Goal: Transaction & Acquisition: Obtain resource

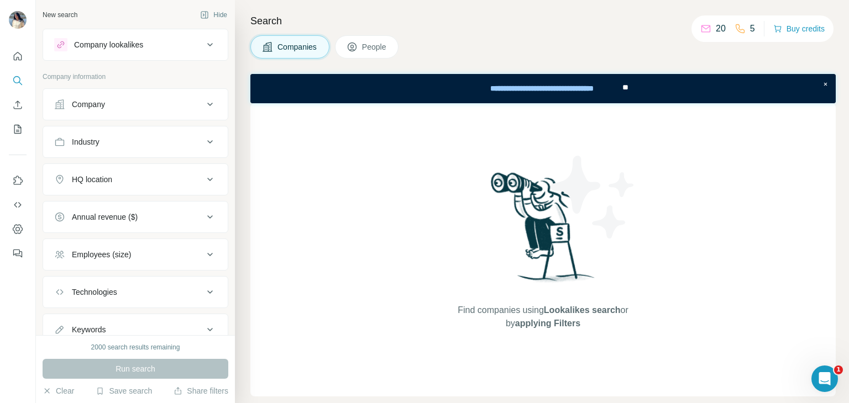
click at [392, 40] on div "Search Companies People Find companies using Lookalikes search or by applying F…" at bounding box center [542, 201] width 614 height 403
click at [392, 40] on button "People" at bounding box center [367, 46] width 64 height 23
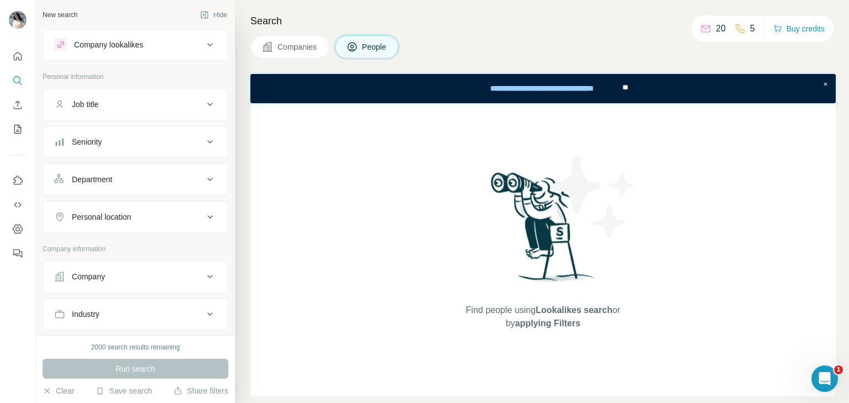
click at [65, 115] on button "Job title" at bounding box center [135, 104] width 185 height 27
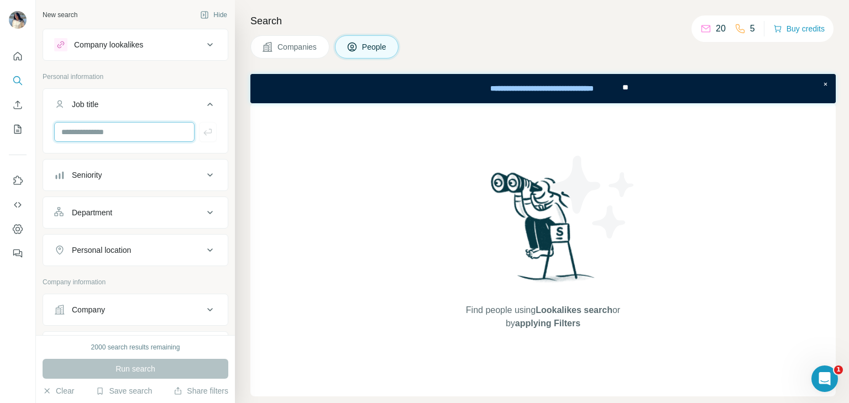
click at [95, 137] on input "text" at bounding box center [124, 132] width 140 height 20
type input "***"
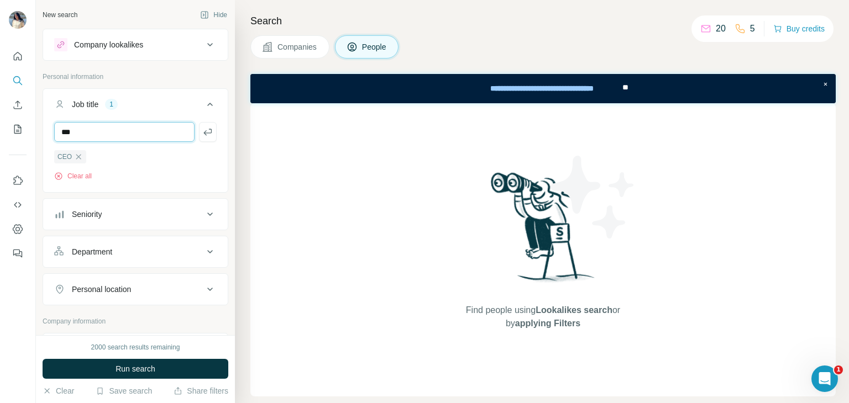
type input "***"
type input "*"
click at [79, 157] on icon "button" at bounding box center [78, 157] width 9 height 9
click at [80, 156] on icon "button" at bounding box center [79, 156] width 5 height 5
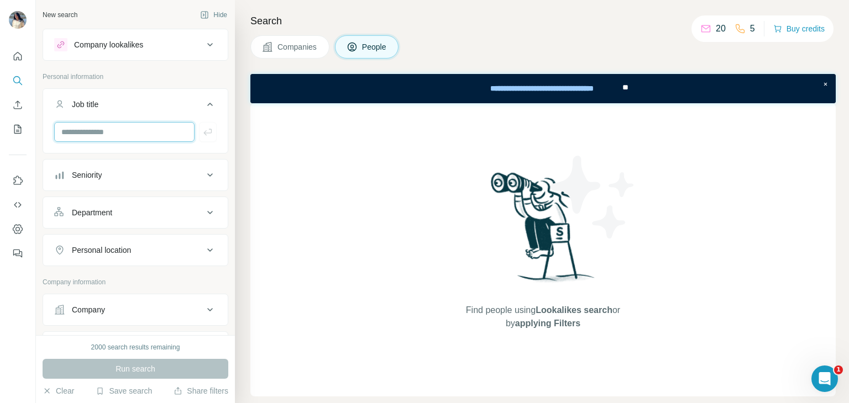
click at [80, 135] on input "text" at bounding box center [124, 132] width 140 height 20
type input "**********"
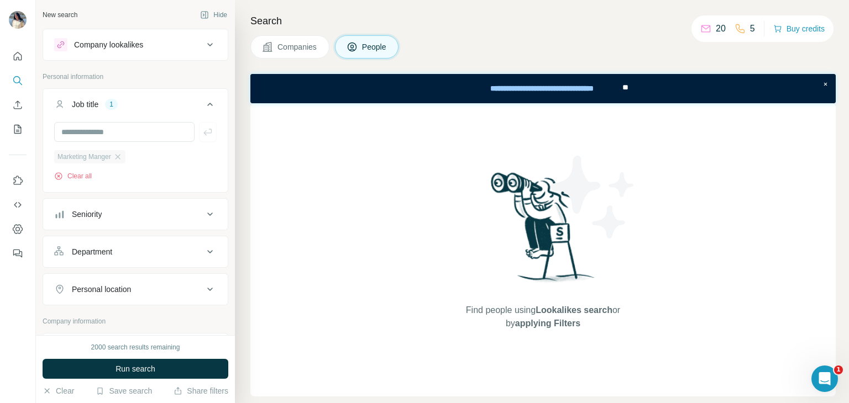
click at [102, 155] on span "Marketing Manger" at bounding box center [84, 157] width 54 height 10
click at [122, 155] on icon "button" at bounding box center [117, 157] width 9 height 9
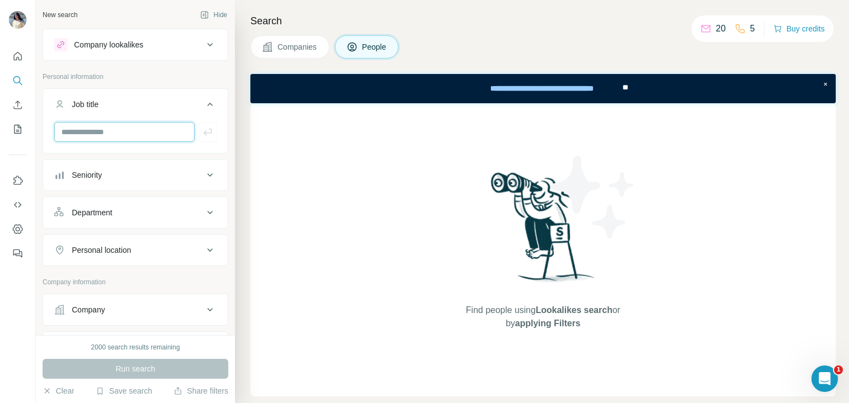
click at [113, 140] on input "text" at bounding box center [124, 132] width 140 height 20
type input "**********"
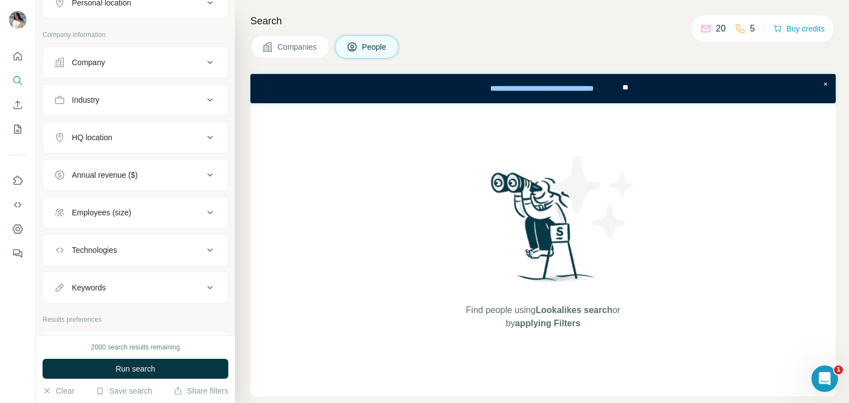
scroll to position [291, 0]
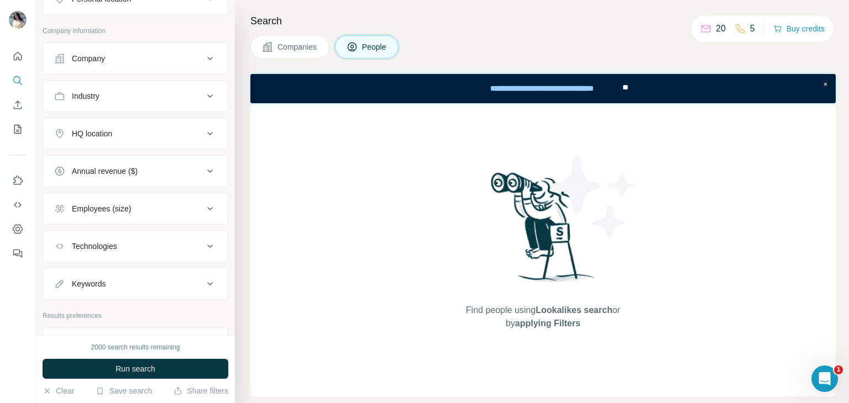
click at [127, 60] on div "Company" at bounding box center [128, 58] width 149 height 11
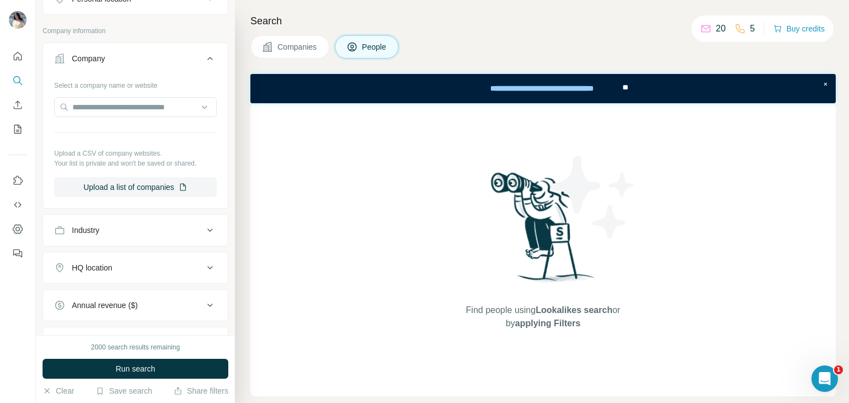
click at [203, 53] on icon at bounding box center [209, 58] width 13 height 13
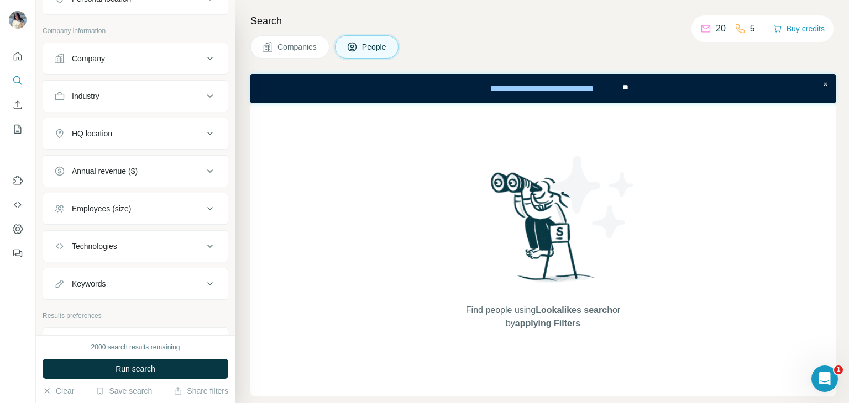
click at [207, 94] on icon at bounding box center [210, 95] width 6 height 3
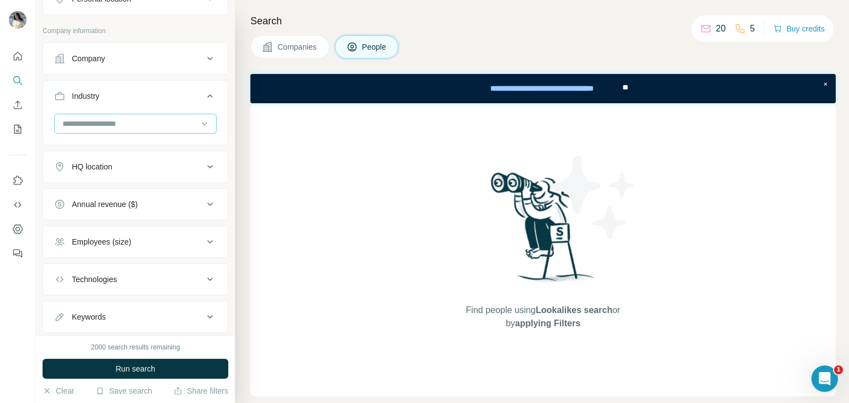
click at [163, 123] on input at bounding box center [129, 124] width 136 height 12
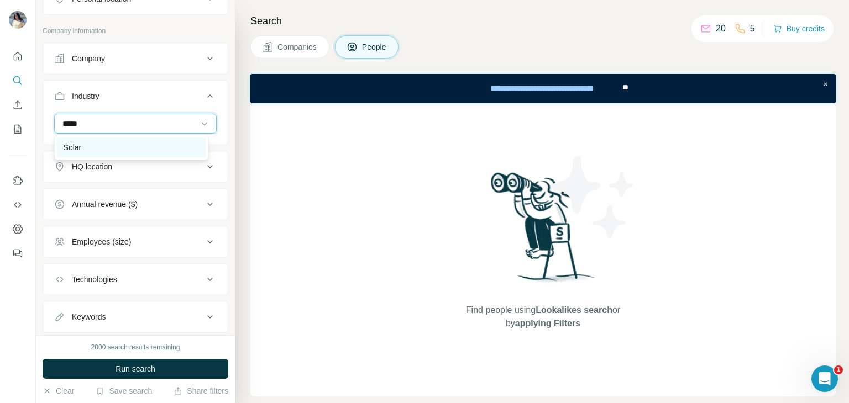
type input "*****"
click at [151, 142] on div "Solar" at bounding box center [131, 147] width 135 height 11
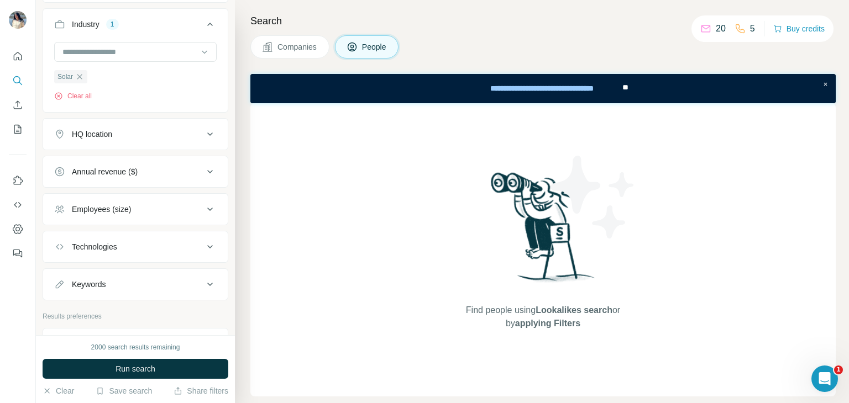
scroll to position [360, 0]
click at [203, 140] on icon at bounding box center [209, 136] width 13 height 13
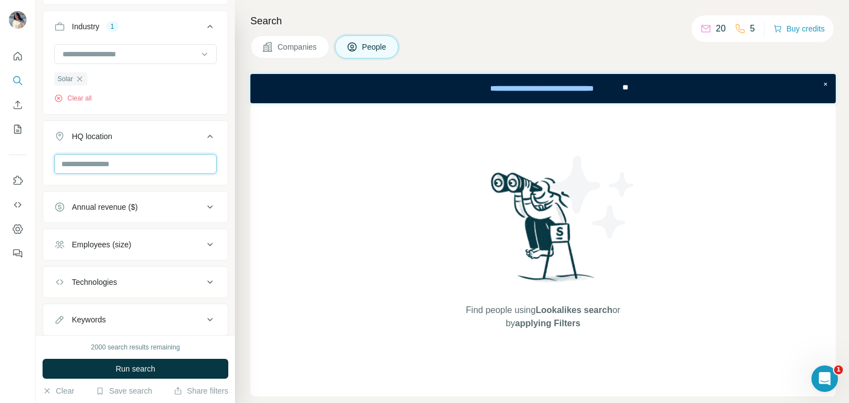
click at [172, 162] on input "text" at bounding box center [135, 164] width 162 height 20
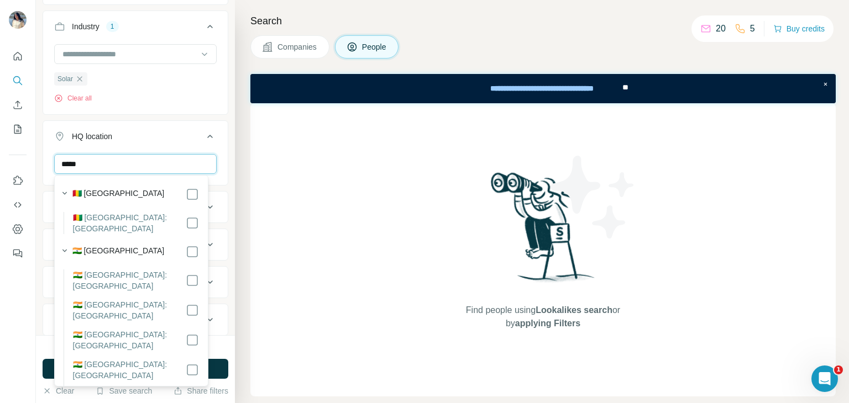
type input "*****"
click at [218, 149] on button "HQ location 1" at bounding box center [135, 138] width 185 height 31
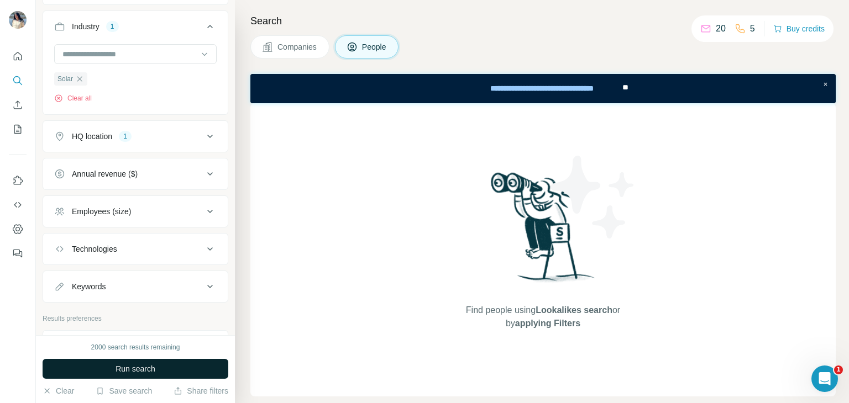
click at [156, 364] on button "Run search" at bounding box center [136, 369] width 186 height 20
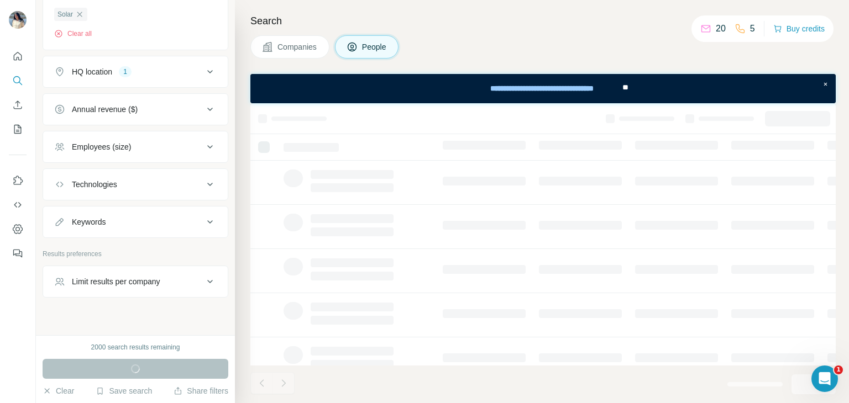
scroll to position [436, 0]
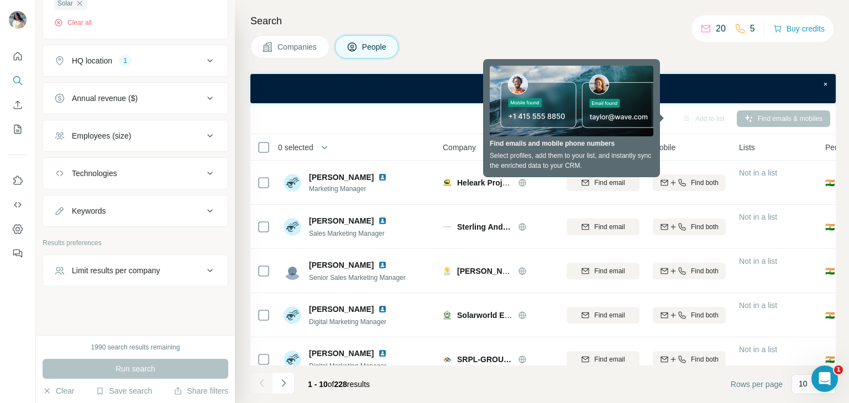
click at [264, 155] on th "0 selected" at bounding box center [338, 147] width 177 height 27
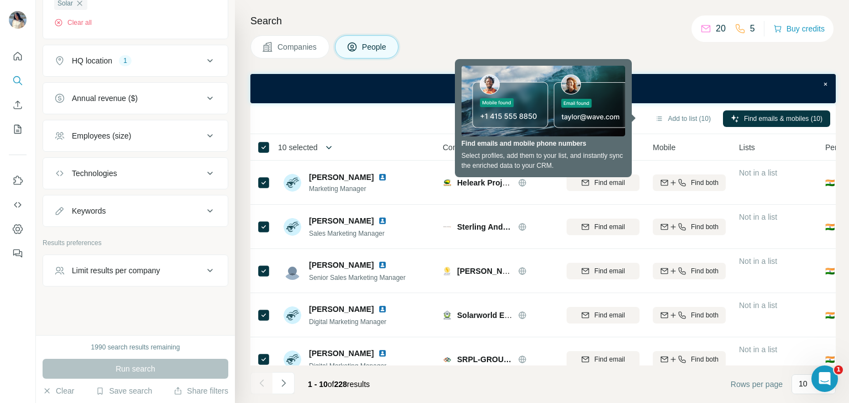
click at [330, 146] on icon "button" at bounding box center [328, 147] width 11 height 11
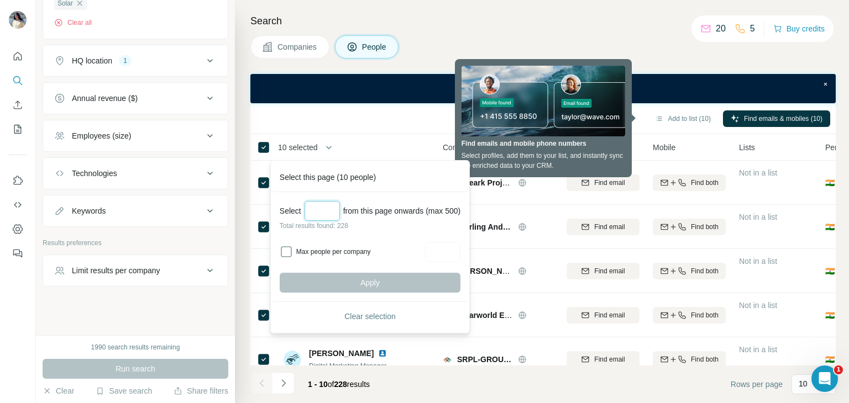
click at [327, 211] on input "Select a number (up to 500)" at bounding box center [321, 211] width 35 height 20
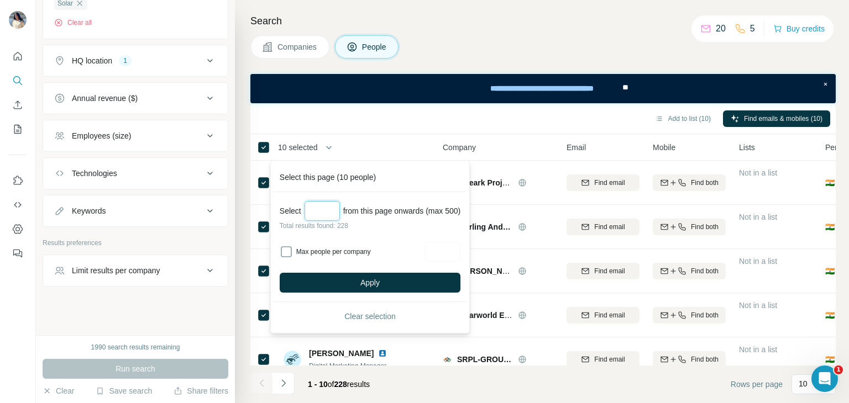
type input "*"
click at [317, 212] on input "****" at bounding box center [321, 211] width 35 height 20
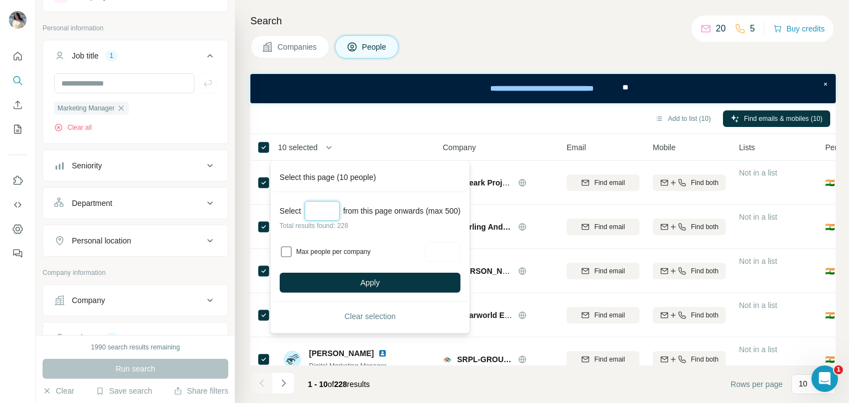
scroll to position [48, 0]
type input "***"
click at [157, 76] on input "text" at bounding box center [124, 84] width 140 height 20
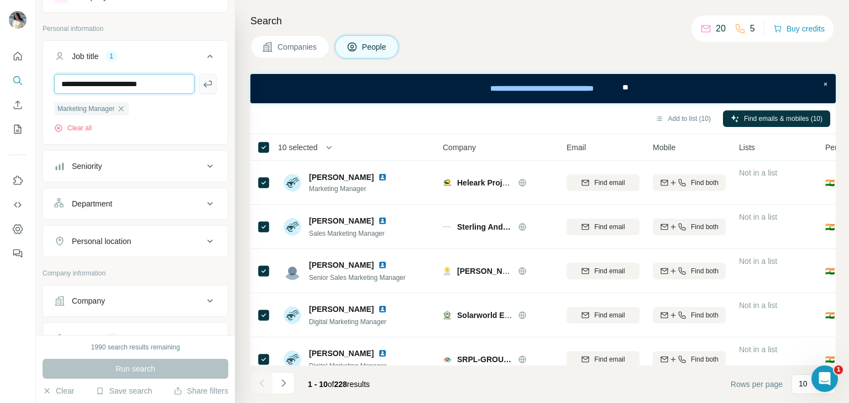
type input "**********"
click at [202, 85] on icon "button" at bounding box center [207, 83] width 11 height 11
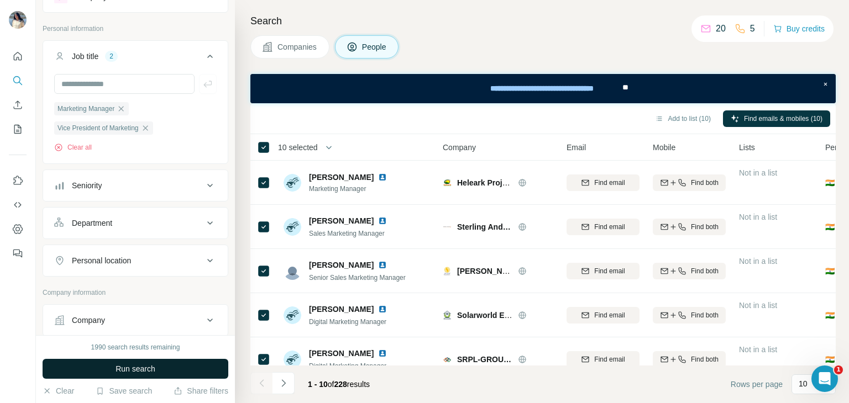
click at [143, 374] on span "Run search" at bounding box center [135, 369] width 40 height 11
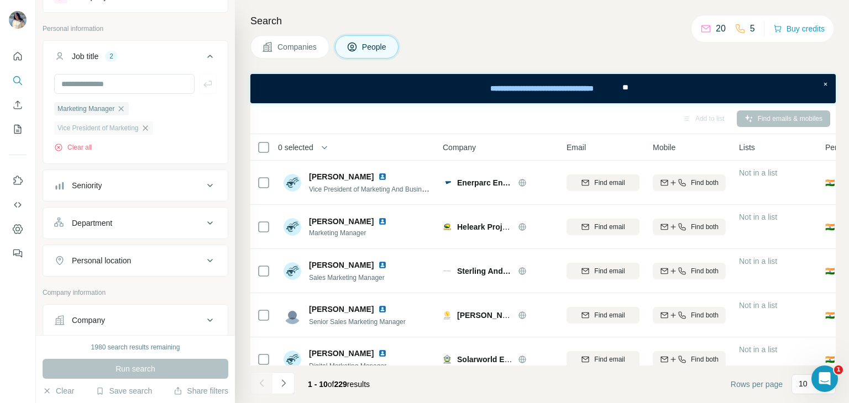
click at [150, 127] on icon "button" at bounding box center [145, 128] width 9 height 9
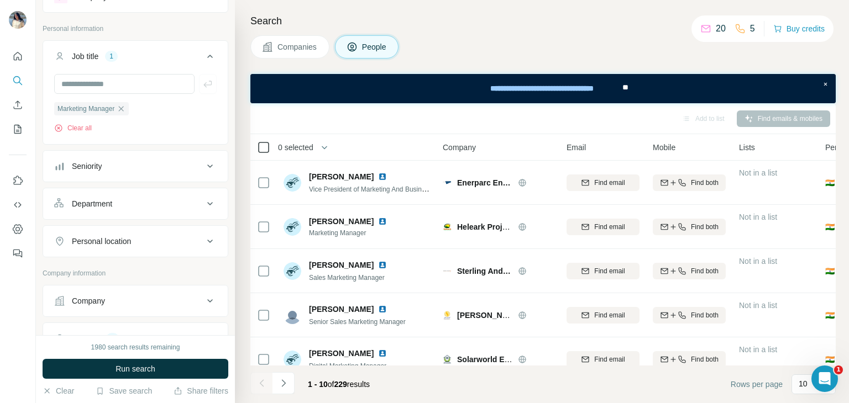
click at [270, 143] on div "0 selected" at bounding box center [291, 147] width 43 height 11
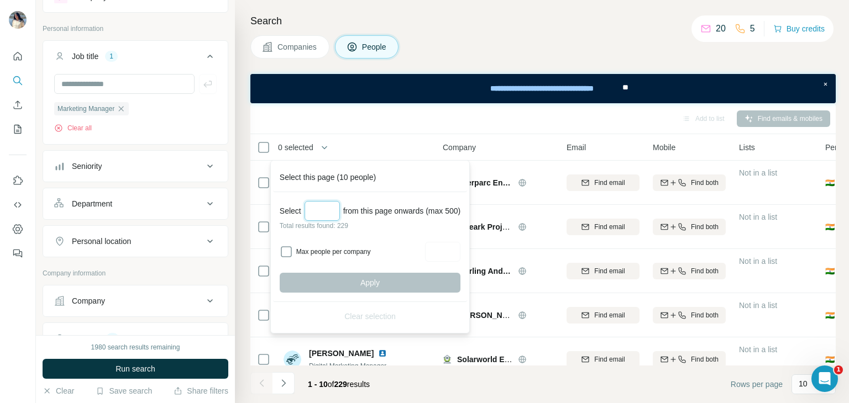
click at [332, 206] on input "Select a number (up to 500)" at bounding box center [321, 211] width 35 height 20
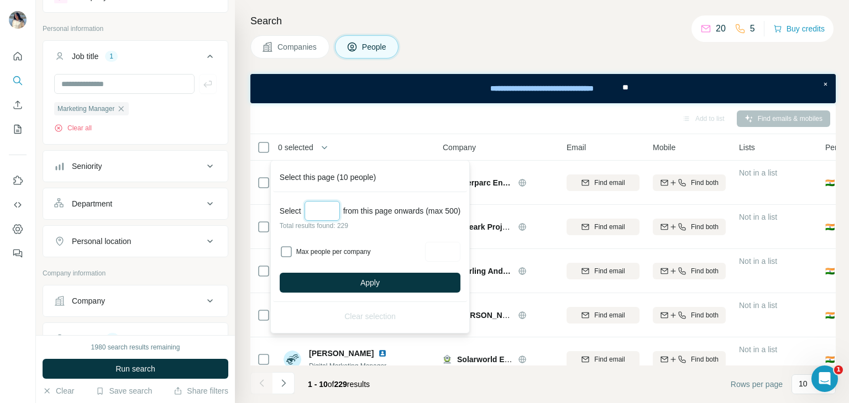
type input "***"
click at [354, 251] on label "Max people per company" at bounding box center [358, 252] width 125 height 10
click at [345, 253] on label "Max people per company" at bounding box center [358, 252] width 125 height 10
click at [375, 278] on span "Apply" at bounding box center [369, 282] width 19 height 11
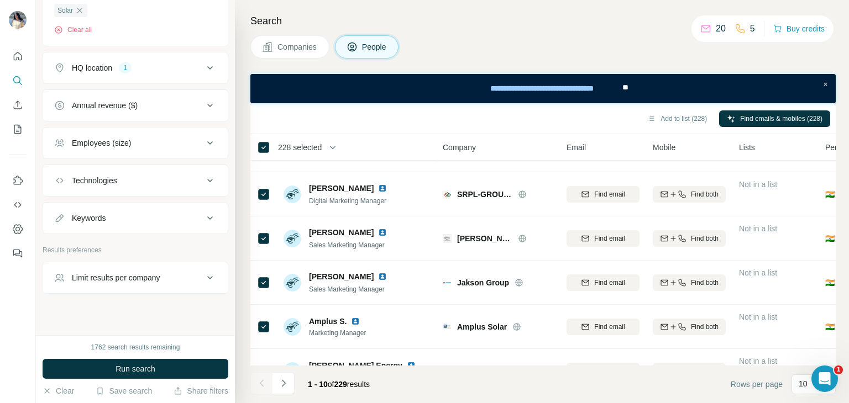
scroll to position [436, 0]
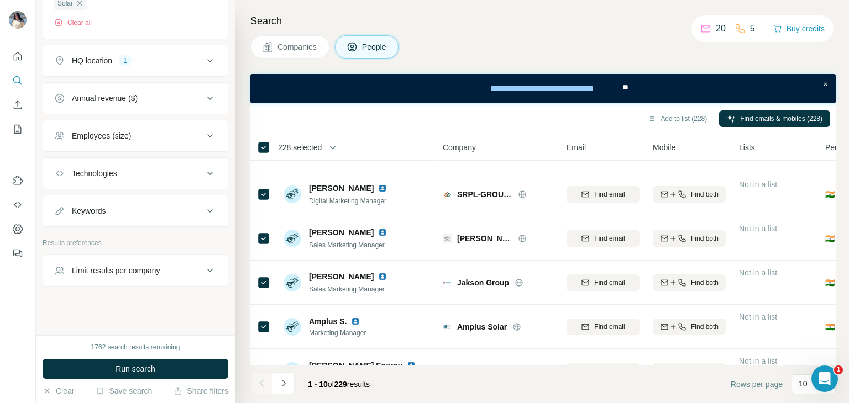
click at [299, 146] on span "228 selected" at bounding box center [300, 147] width 44 height 11
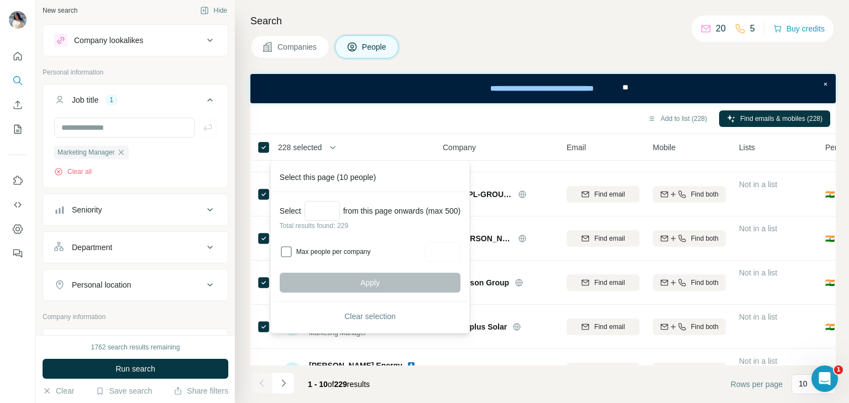
scroll to position [0, 0]
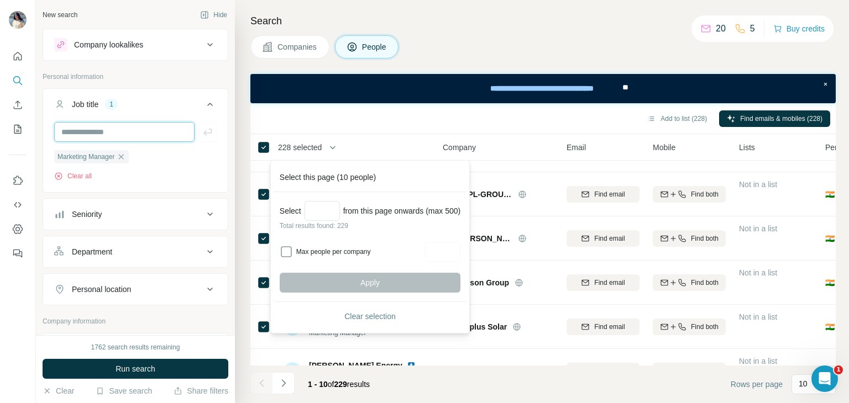
click at [140, 124] on input "text" at bounding box center [124, 132] width 140 height 20
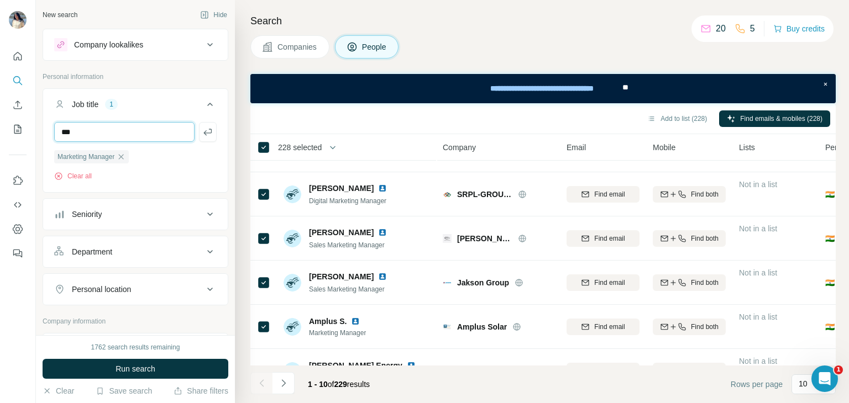
type input "***"
click at [182, 374] on button "Run search" at bounding box center [136, 369] width 186 height 20
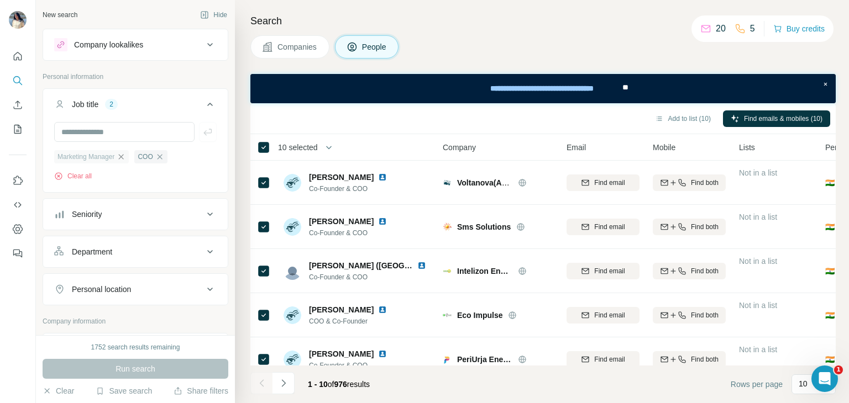
click at [124, 157] on icon "button" at bounding box center [121, 156] width 5 height 5
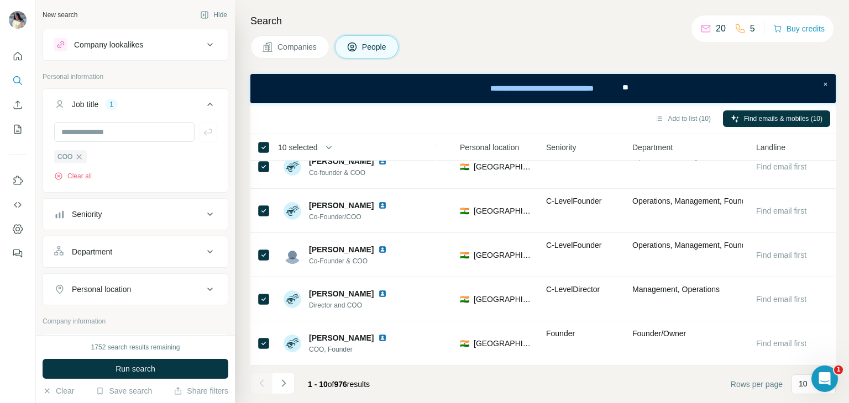
scroll to position [0, 371]
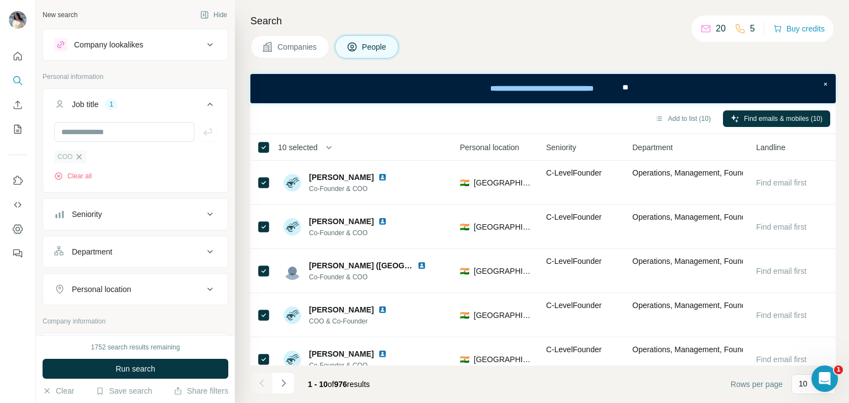
click at [80, 159] on icon "button" at bounding box center [79, 157] width 9 height 9
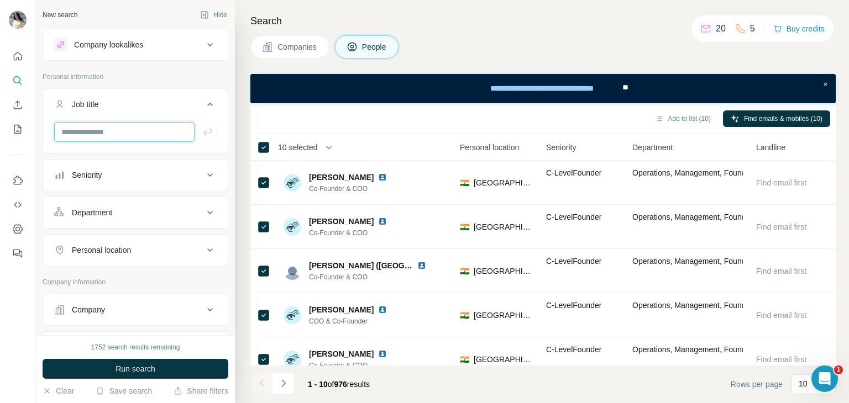
click at [82, 135] on input "text" at bounding box center [124, 132] width 140 height 20
type input "**********"
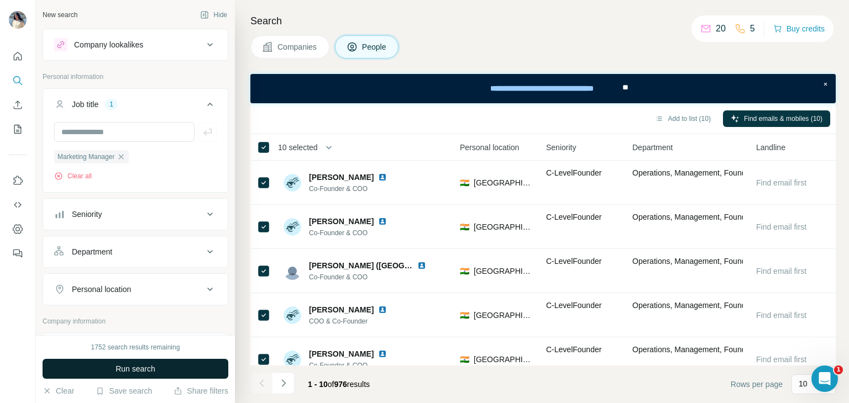
click at [190, 365] on button "Run search" at bounding box center [136, 369] width 186 height 20
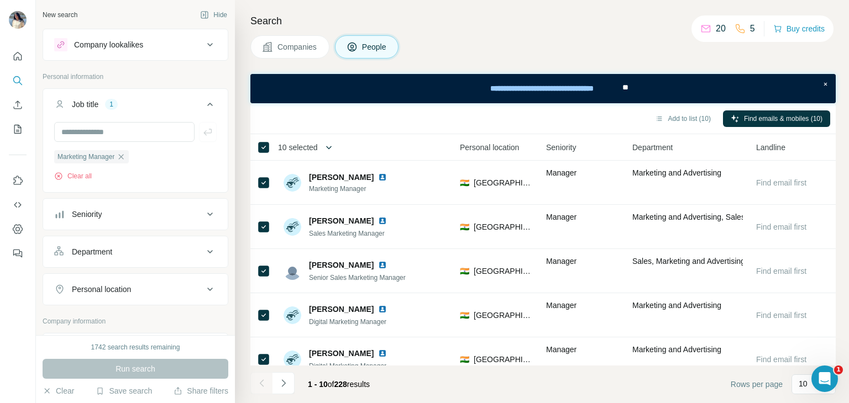
click at [326, 142] on icon "button" at bounding box center [328, 147] width 11 height 11
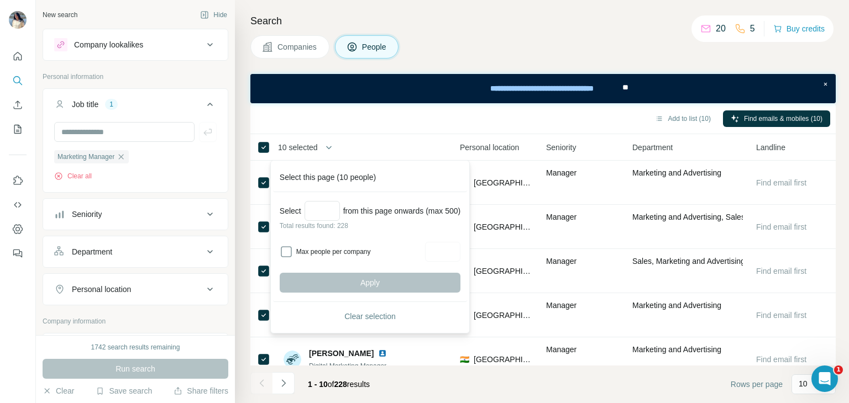
click at [330, 198] on div "Select from this page onwards (max 500) Total results found: 228 Max people per…" at bounding box center [370, 247] width 194 height 110
click at [334, 216] on input "Select a number (up to 500)" at bounding box center [321, 211] width 35 height 20
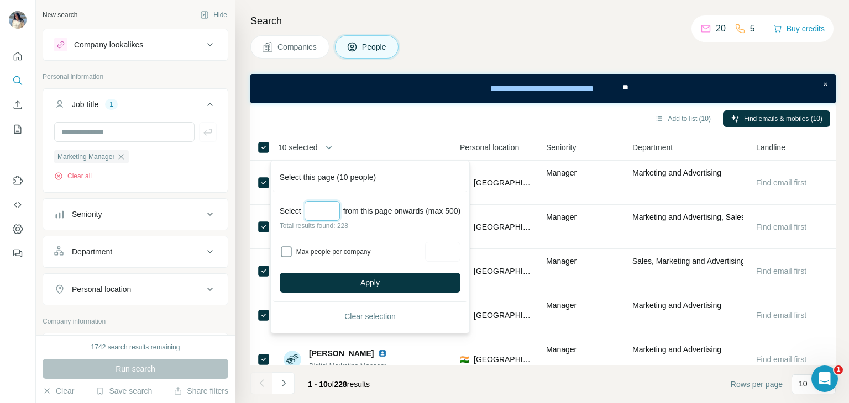
type input "***"
click at [402, 274] on button "Apply" at bounding box center [370, 283] width 181 height 20
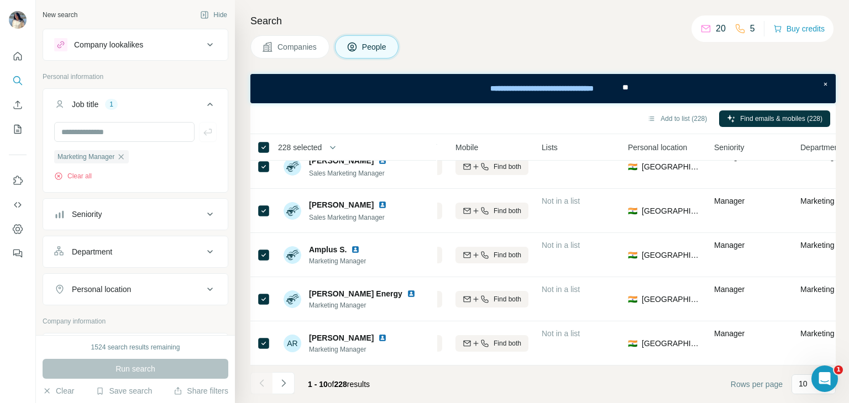
scroll to position [0, 197]
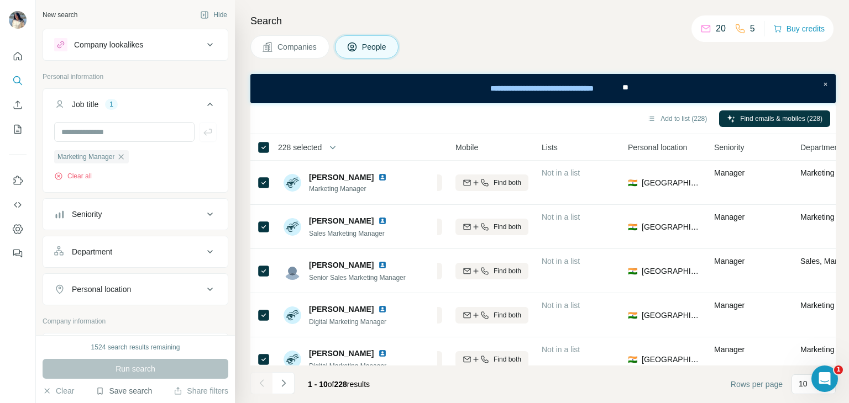
click at [139, 394] on button "Save search" at bounding box center [124, 391] width 56 height 11
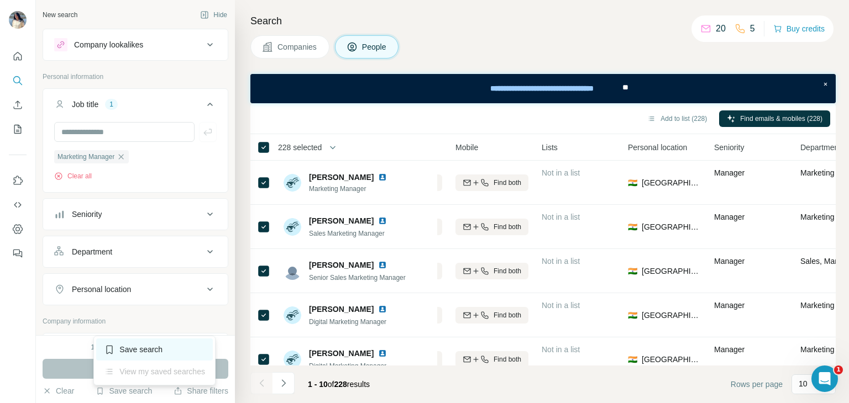
click at [148, 353] on div "Save search" at bounding box center [154, 350] width 117 height 22
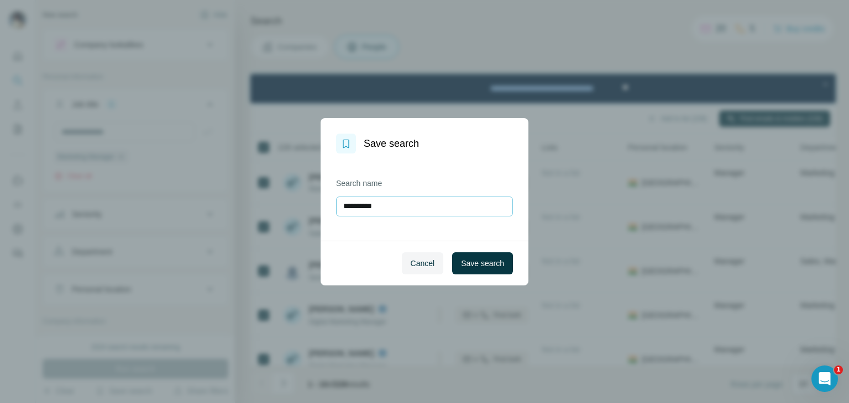
click at [424, 209] on input "**********" at bounding box center [424, 207] width 177 height 20
type input "**********"
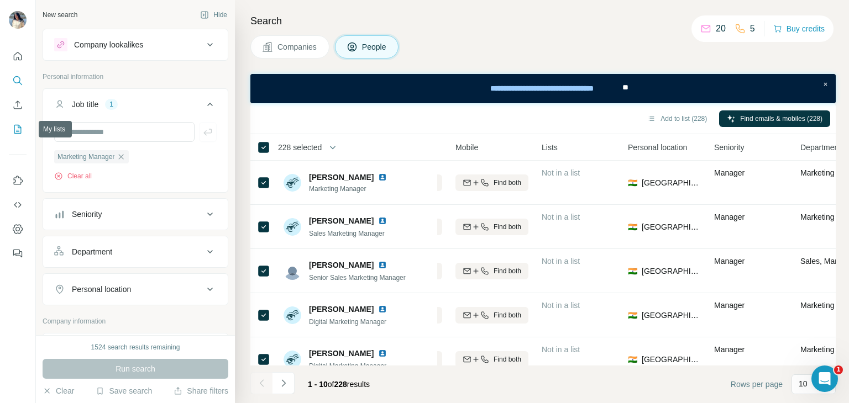
click at [20, 131] on icon "My lists" at bounding box center [17, 129] width 11 height 11
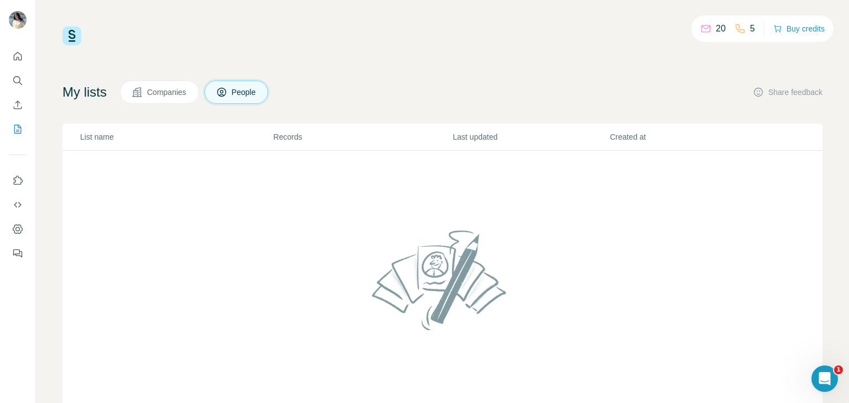
click at [199, 97] on button "Companies" at bounding box center [159, 92] width 79 height 23
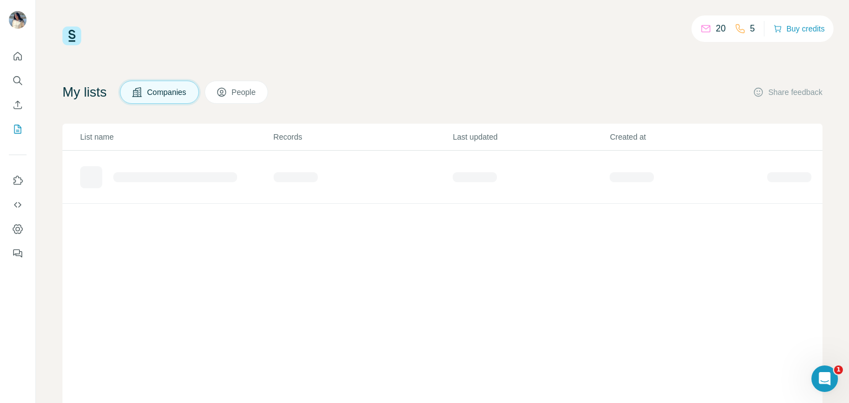
click at [187, 96] on span "Companies" at bounding box center [167, 92] width 40 height 11
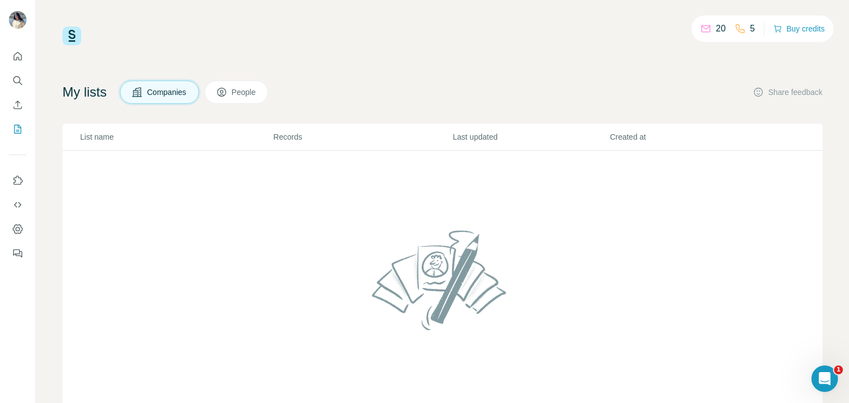
click at [226, 89] on icon at bounding box center [221, 92] width 9 height 9
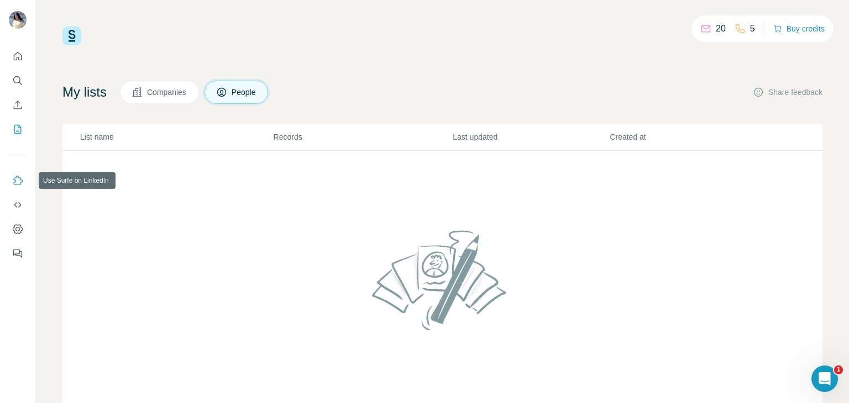
click at [17, 183] on icon "Use Surfe on LinkedIn" at bounding box center [17, 180] width 11 height 11
click at [15, 204] on icon "Use Surfe API" at bounding box center [17, 205] width 7 height 6
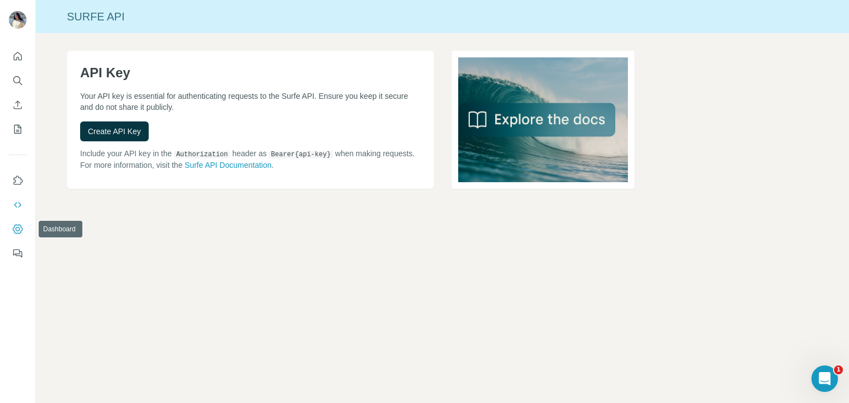
click at [18, 231] on icon "Dashboard" at bounding box center [17, 229] width 4 height 4
click at [12, 127] on icon "My lists" at bounding box center [17, 129] width 11 height 11
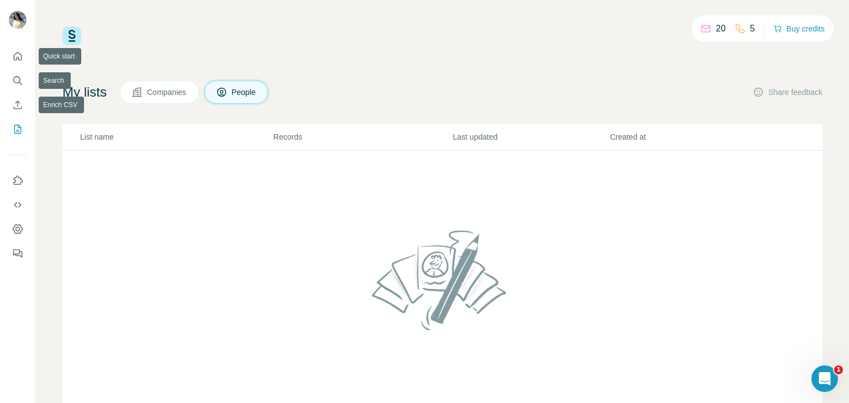
click at [7, 56] on div at bounding box center [17, 152] width 35 height 224
click at [21, 84] on icon "Search" at bounding box center [20, 83] width 3 height 3
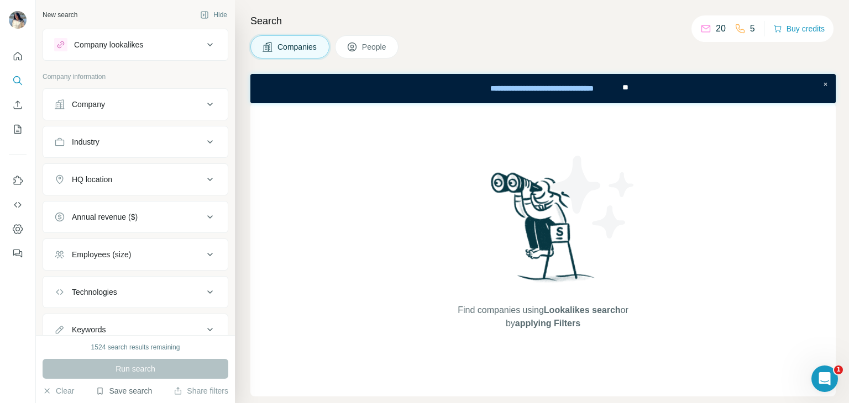
click at [140, 390] on button "Save search" at bounding box center [124, 391] width 56 height 11
click at [139, 370] on div "View my saved searches" at bounding box center [154, 372] width 117 height 22
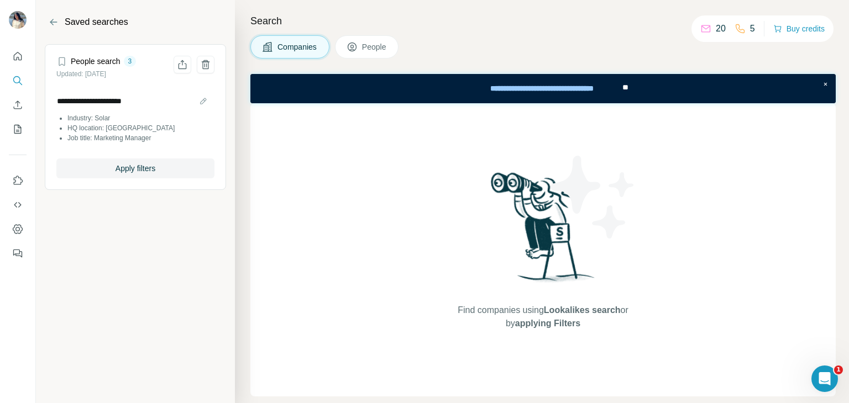
click at [63, 60] on icon at bounding box center [61, 61] width 11 height 11
click at [120, 102] on input "**********" at bounding box center [135, 100] width 158 height 15
click at [124, 125] on li "HQ location: [GEOGRAPHIC_DATA]" at bounding box center [140, 128] width 147 height 10
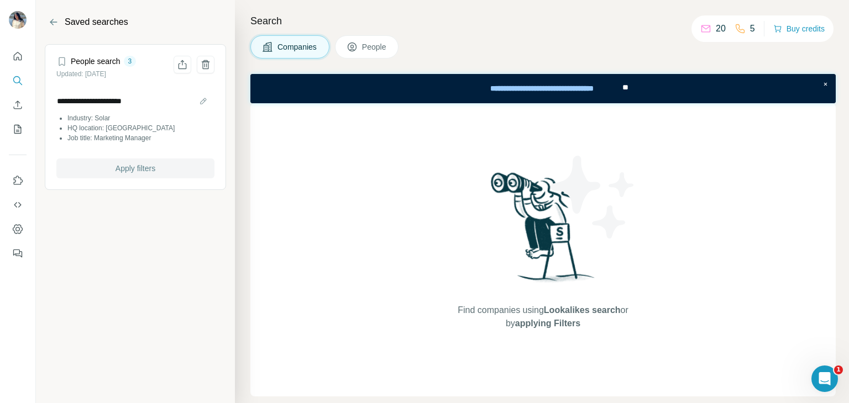
click at [146, 171] on span "Apply filters" at bounding box center [135, 168] width 40 height 11
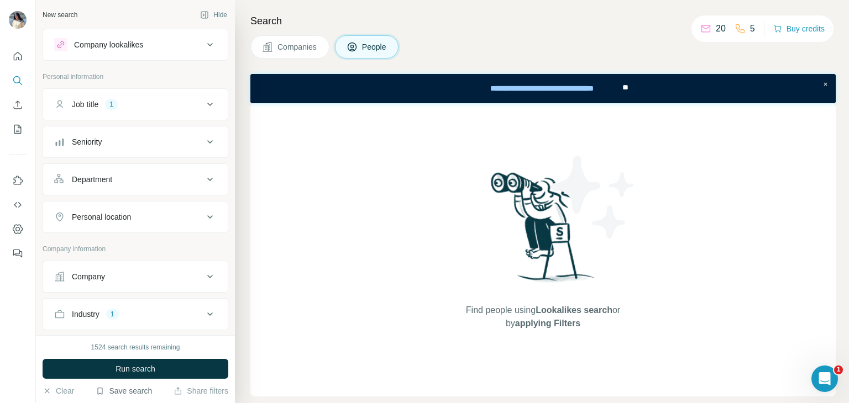
click at [150, 386] on button "Save search" at bounding box center [124, 391] width 56 height 11
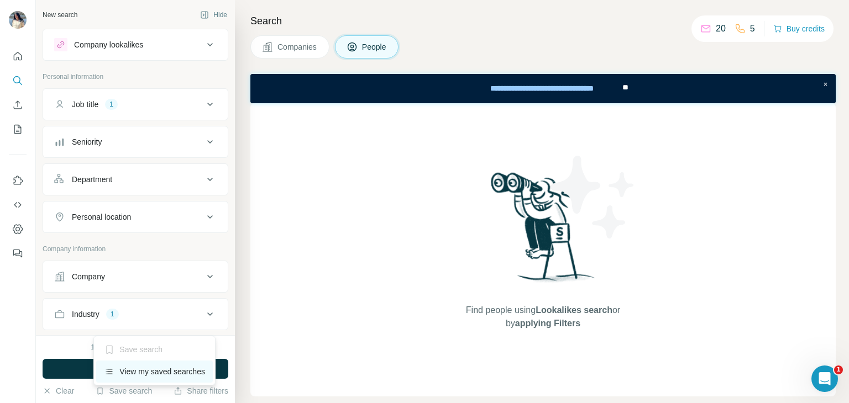
click at [146, 367] on div "View my saved searches" at bounding box center [154, 372] width 117 height 22
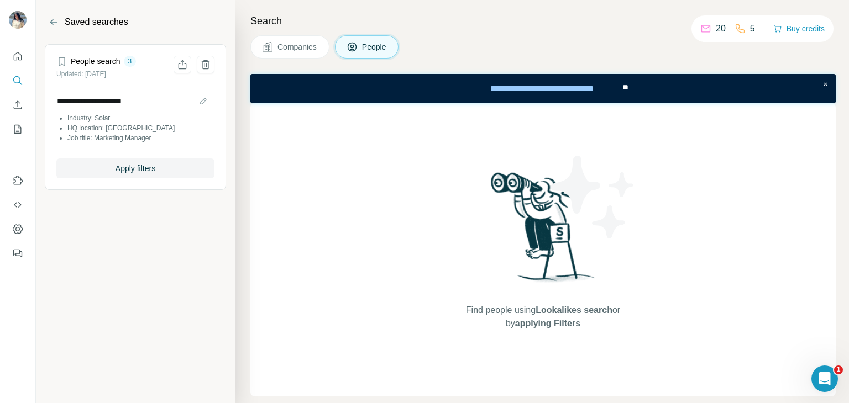
click at [131, 64] on div "3" at bounding box center [130, 61] width 13 height 10
click at [127, 100] on input "**********" at bounding box center [135, 100] width 158 height 15
click at [132, 144] on div "**********" at bounding box center [135, 119] width 158 height 78
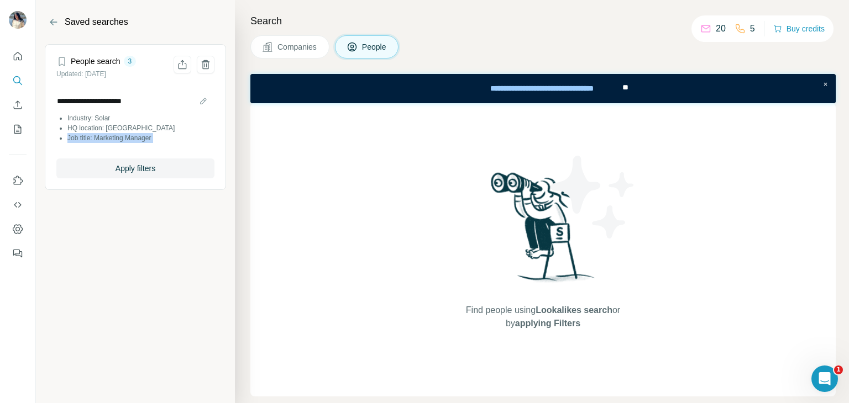
click at [132, 144] on div "**********" at bounding box center [135, 119] width 158 height 78
click at [831, 366] on div "Open Intercom Messenger" at bounding box center [823, 377] width 36 height 36
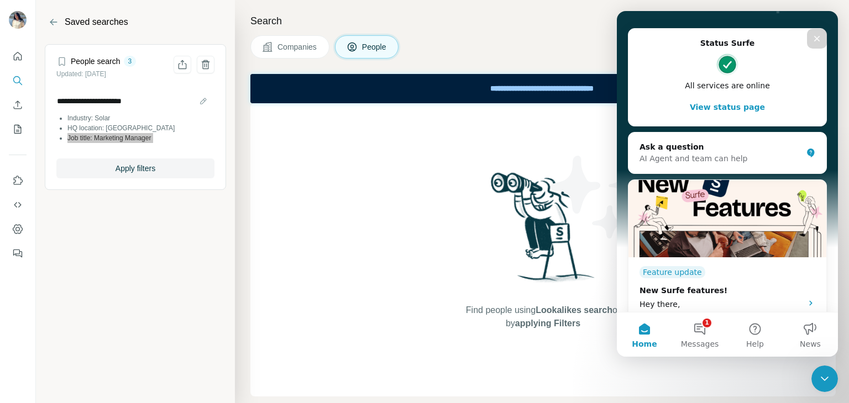
scroll to position [163, 0]
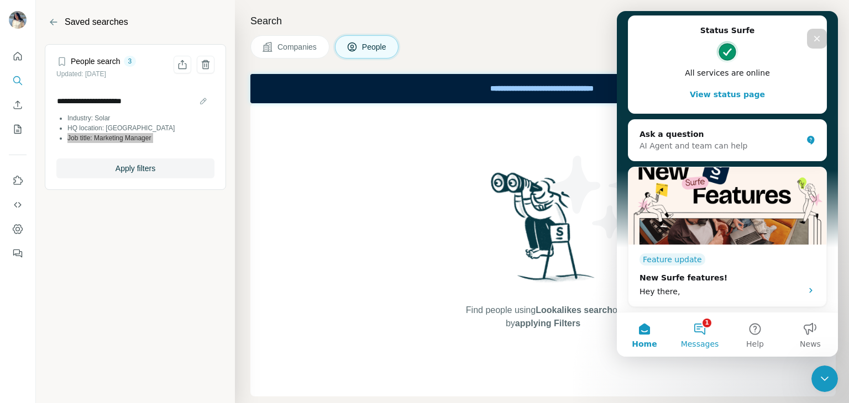
click at [708, 341] on span "Messages" at bounding box center [700, 344] width 38 height 8
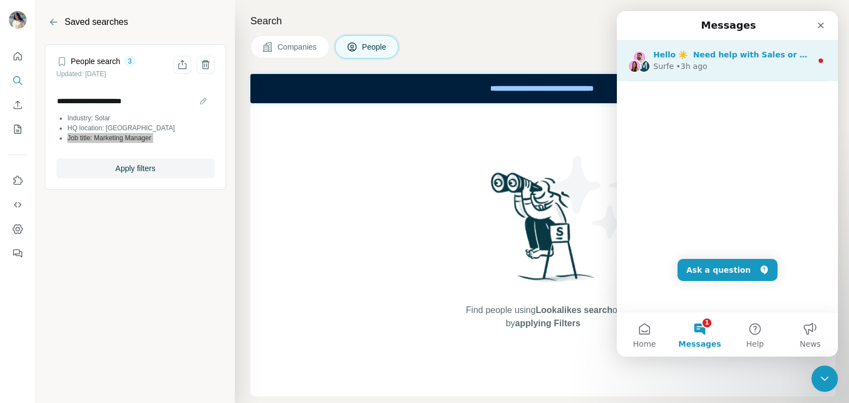
click at [718, 67] on div "Surfe • 3h ago" at bounding box center [732, 67] width 159 height 12
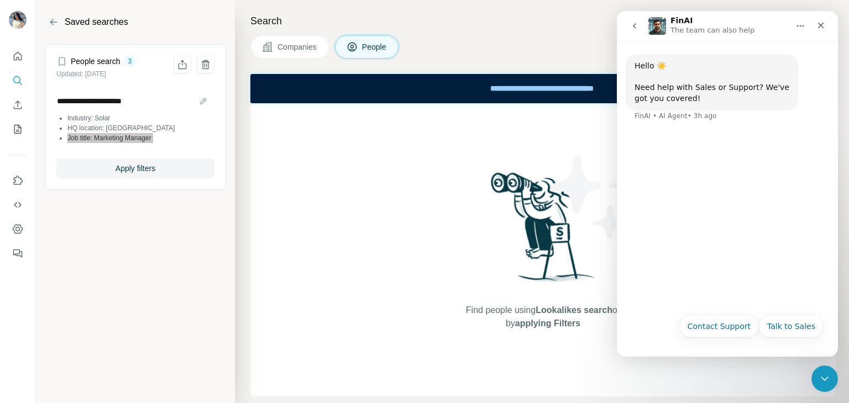
click at [633, 23] on icon "go back" at bounding box center [634, 26] width 9 height 9
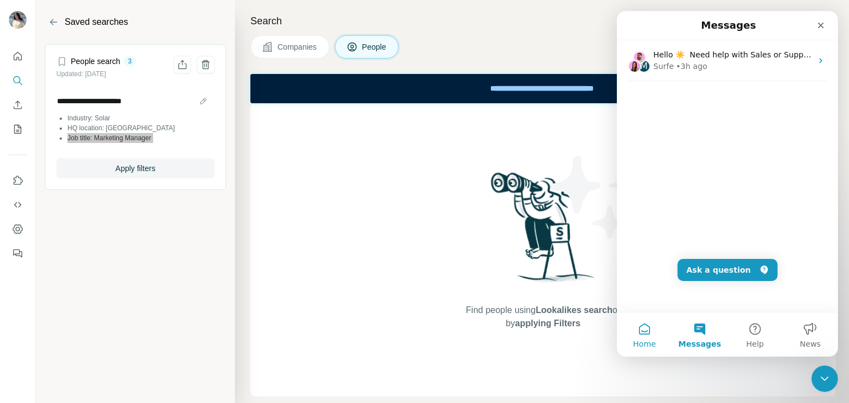
click at [639, 335] on button "Home" at bounding box center [644, 335] width 55 height 44
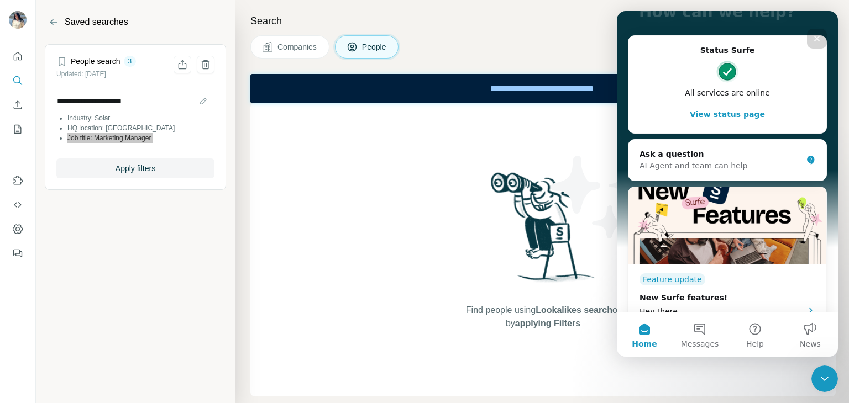
scroll to position [145, 0]
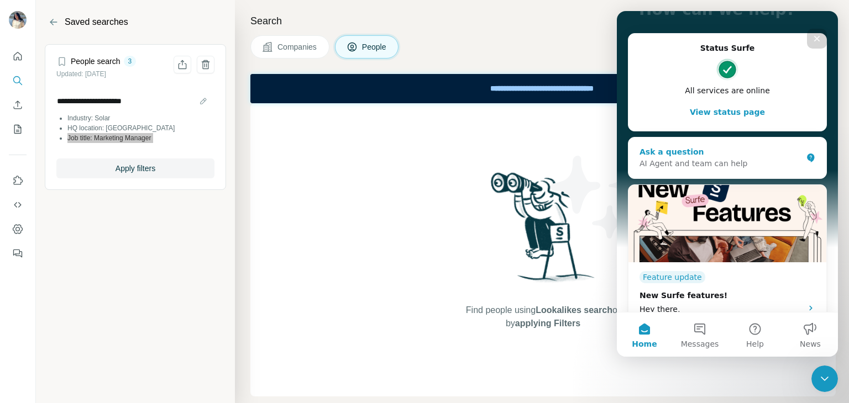
click at [684, 140] on div "Ask a question AI Agent and team can help" at bounding box center [727, 158] width 198 height 41
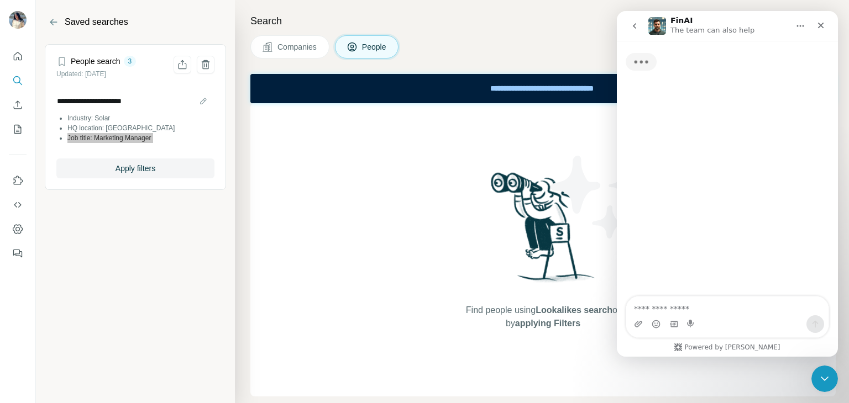
scroll to position [0, 0]
click at [684, 140] on div "Typing" at bounding box center [727, 169] width 221 height 257
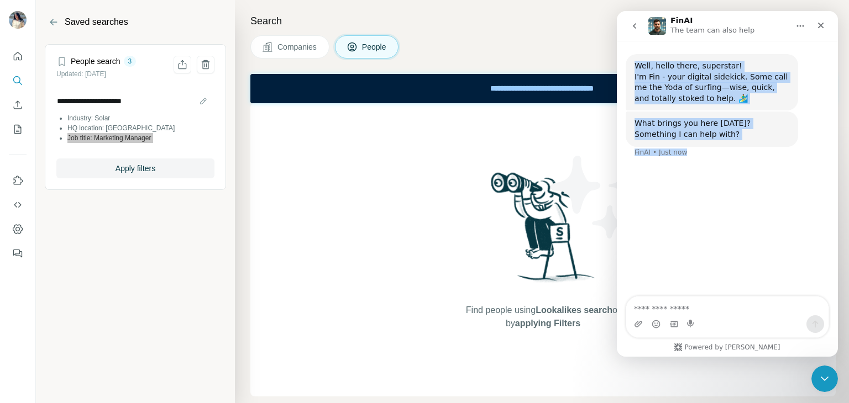
click at [708, 227] on div "Well, hello there, superstar! I'm Fin - your digital sidekick. Some call me the…" at bounding box center [727, 169] width 221 height 257
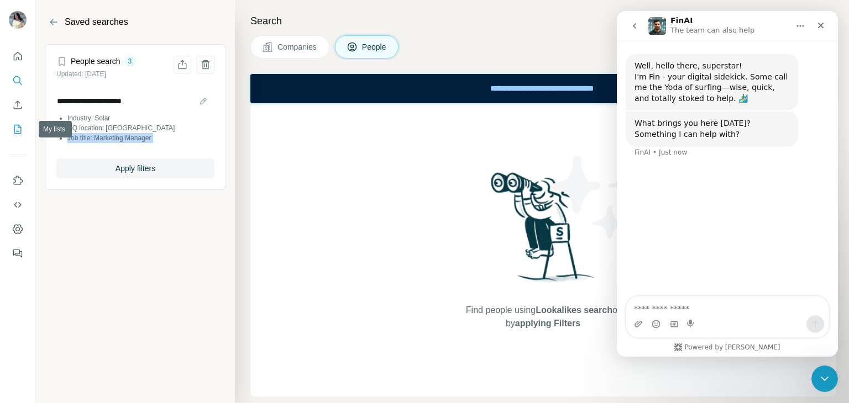
click at [22, 124] on icon "My lists" at bounding box center [17, 129] width 11 height 11
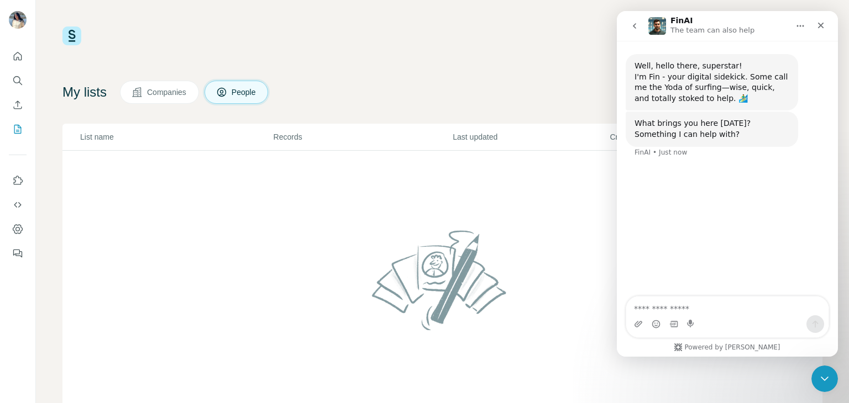
click at [156, 89] on span "Companies" at bounding box center [167, 92] width 40 height 11
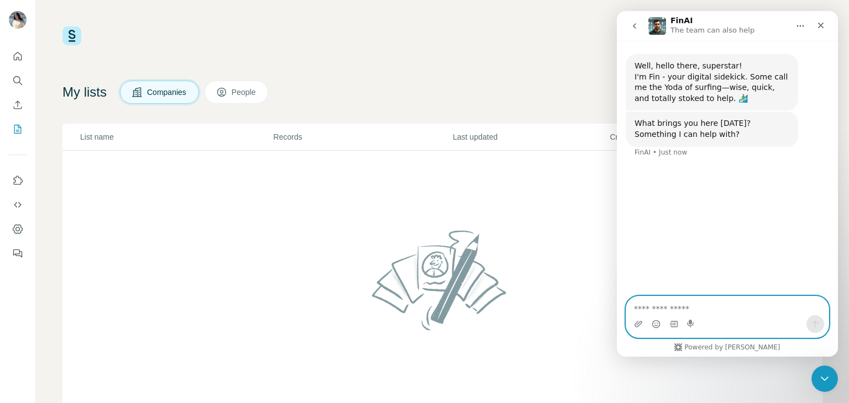
click at [679, 304] on textarea "Ask a question…" at bounding box center [727, 306] width 202 height 19
type textarea "**********"
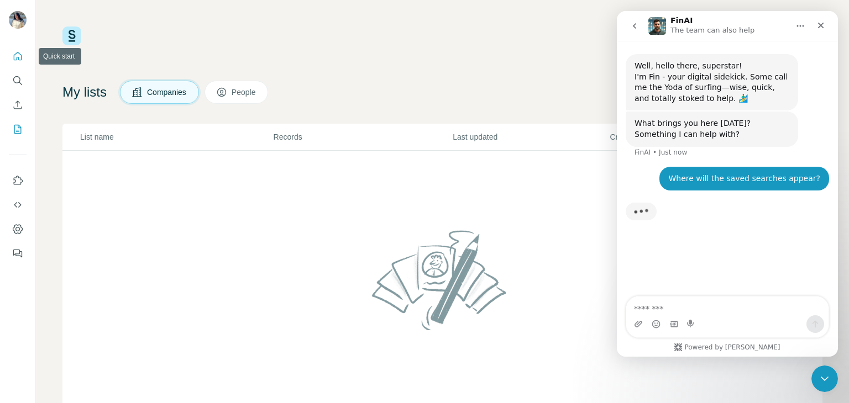
click at [19, 65] on button "Quick start" at bounding box center [18, 56] width 18 height 20
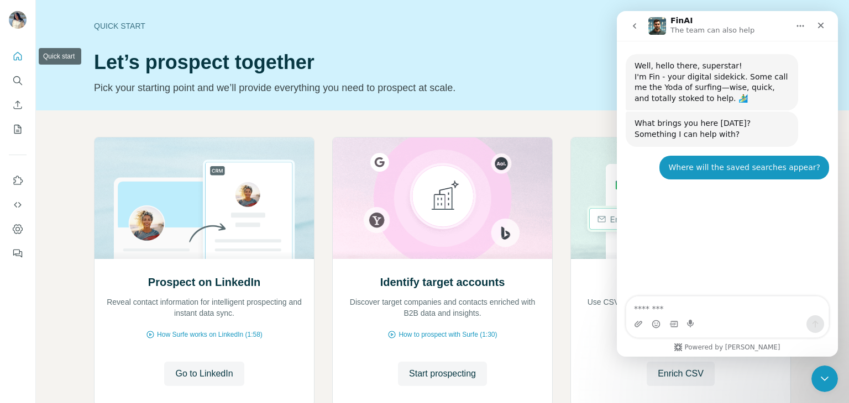
click at [19, 65] on button "Quick start" at bounding box center [18, 56] width 18 height 20
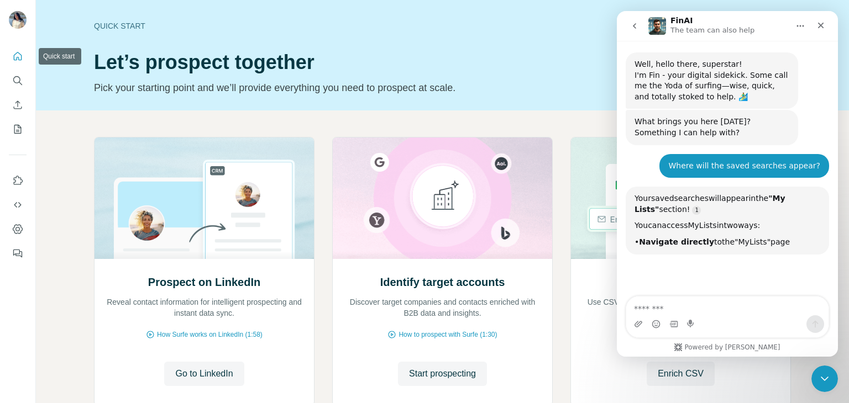
scroll to position [117, 0]
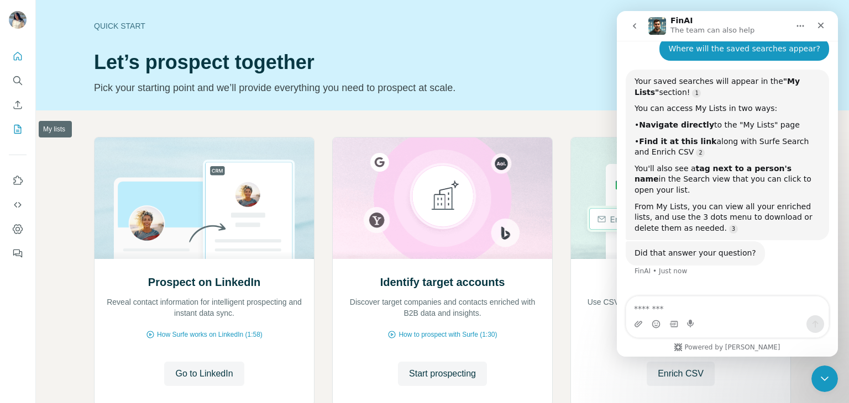
click at [14, 127] on icon "My lists" at bounding box center [17, 129] width 7 height 9
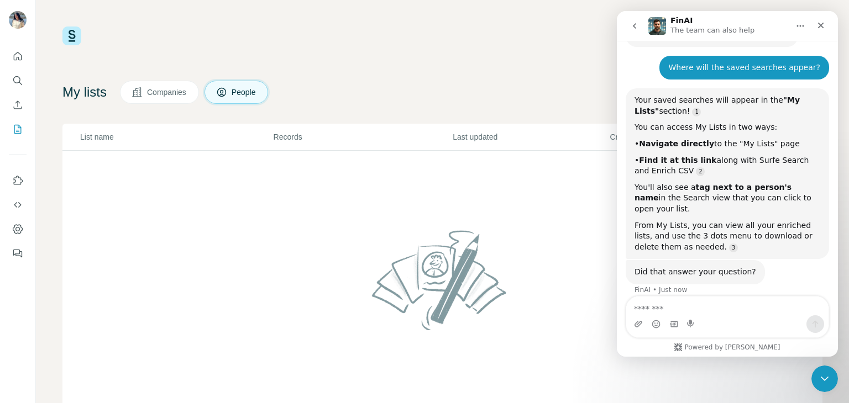
scroll to position [117, 0]
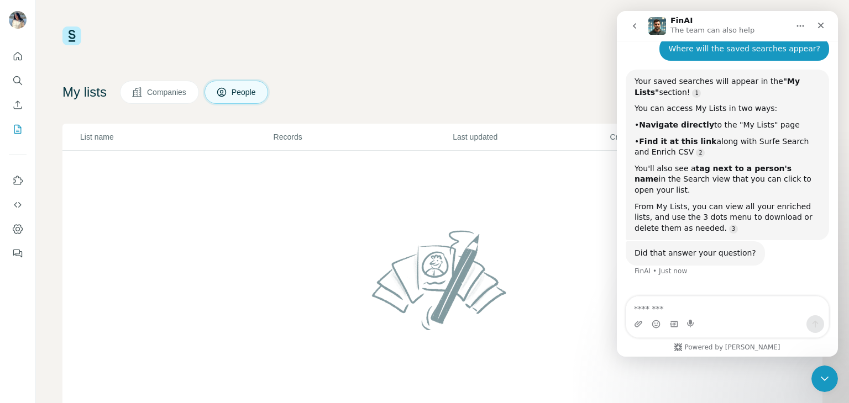
click at [631, 28] on icon "go back" at bounding box center [634, 26] width 9 height 9
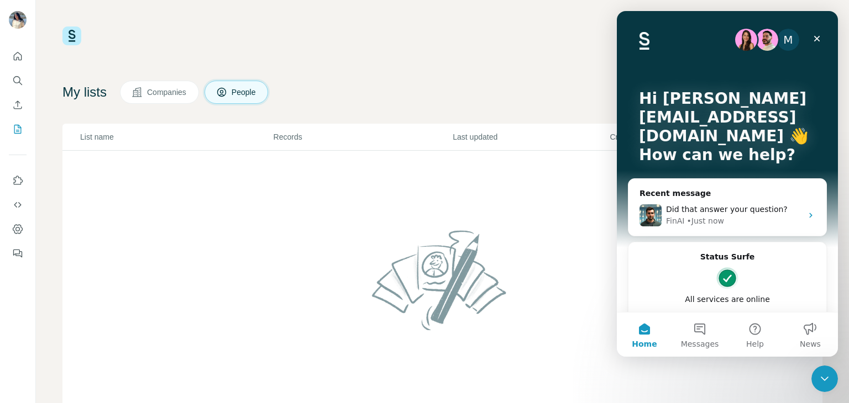
click at [631, 28] on div "M Hi [PERSON_NAME][EMAIL_ADDRESS][DOMAIN_NAME] 👋 How can we help?" at bounding box center [727, 129] width 199 height 237
click at [822, 38] on div "Close" at bounding box center [817, 39] width 20 height 20
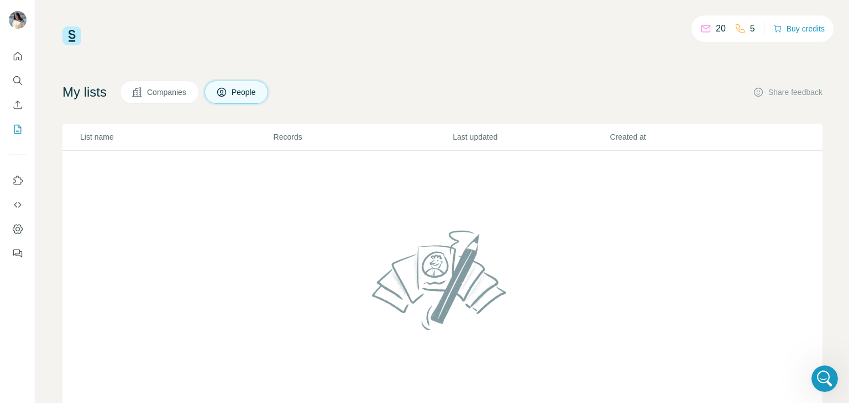
scroll to position [0, 0]
click at [159, 82] on button "Companies" at bounding box center [159, 92] width 79 height 23
click at [822, 382] on icon "Open Intercom Messenger" at bounding box center [823, 378] width 18 height 18
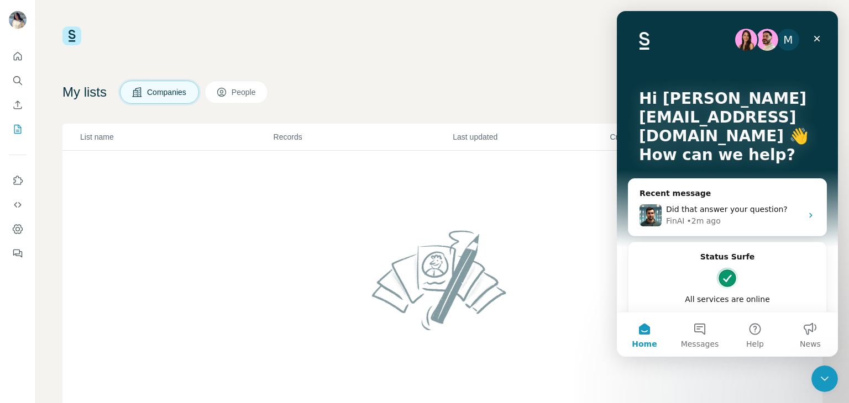
click at [472, 141] on p "Last updated" at bounding box center [531, 137] width 156 height 11
click at [16, 87] on button "Search" at bounding box center [18, 81] width 18 height 20
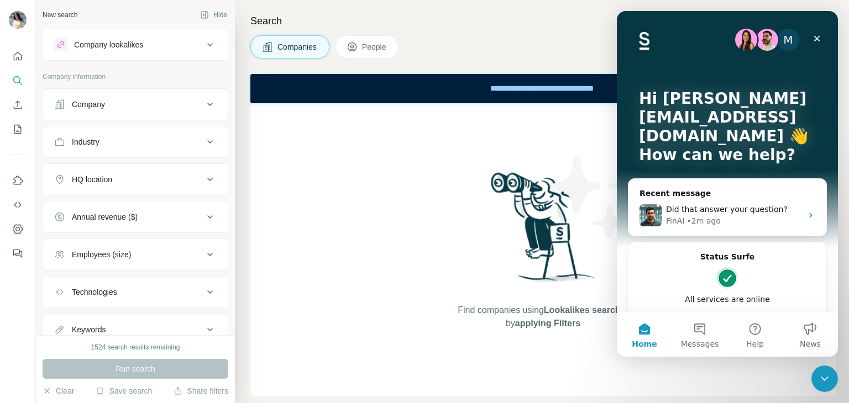
click at [374, 43] on span "People" at bounding box center [374, 46] width 25 height 11
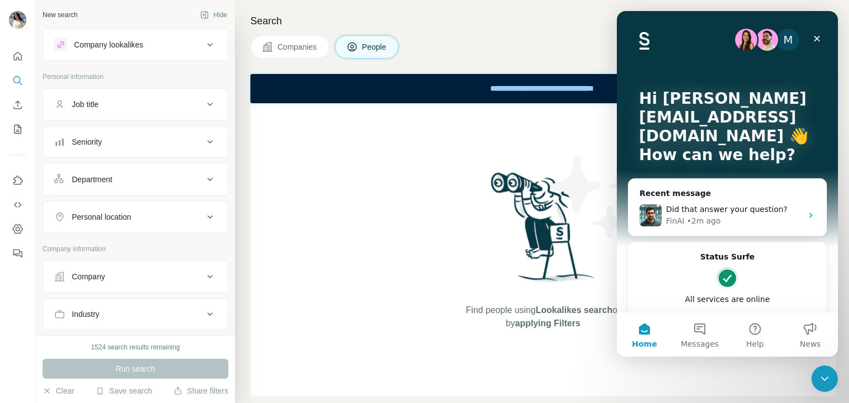
scroll to position [290, 0]
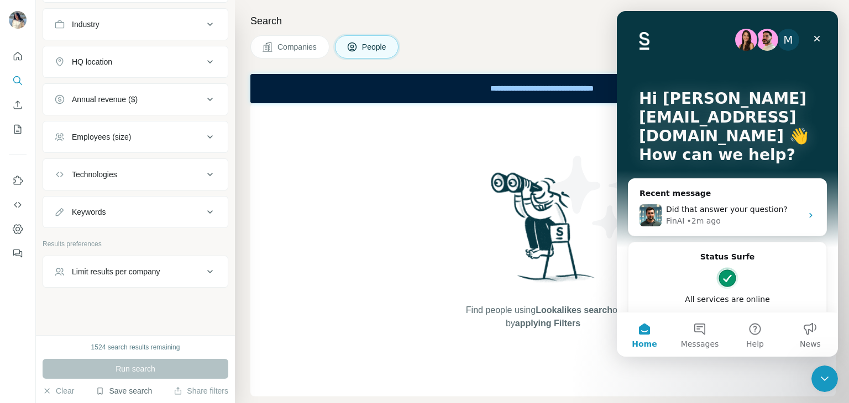
click at [109, 392] on button "Save search" at bounding box center [124, 391] width 56 height 11
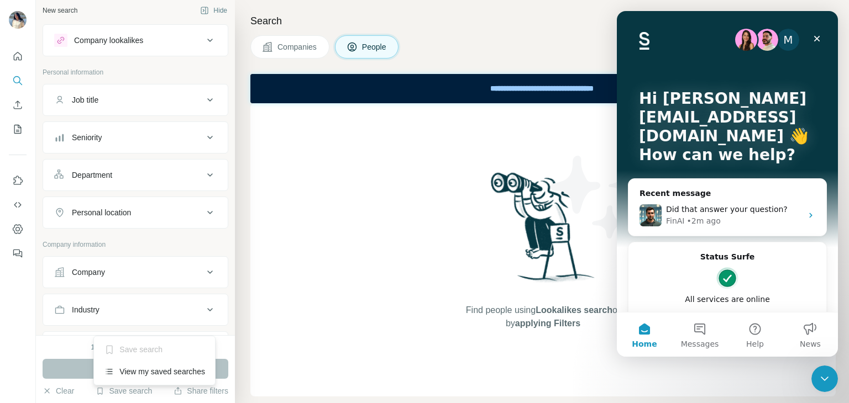
scroll to position [0, 0]
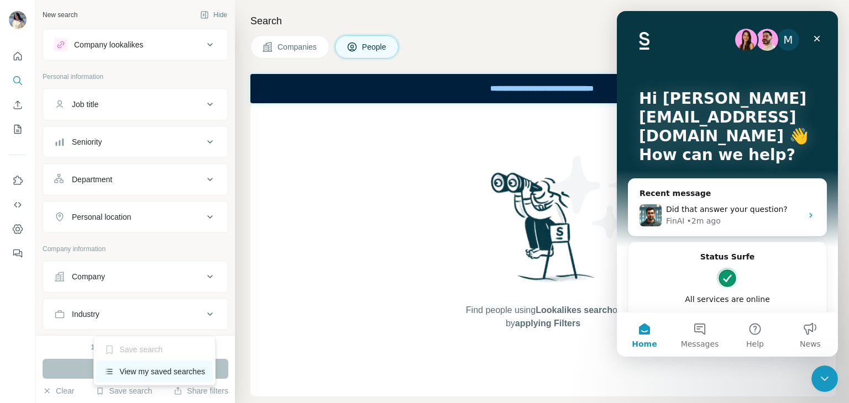
click at [129, 377] on div "View my saved searches" at bounding box center [154, 372] width 117 height 22
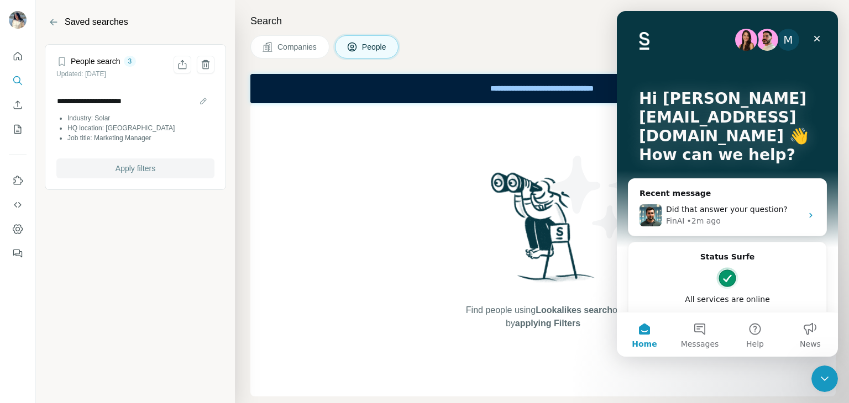
click at [177, 162] on button "Apply filters" at bounding box center [135, 169] width 158 height 20
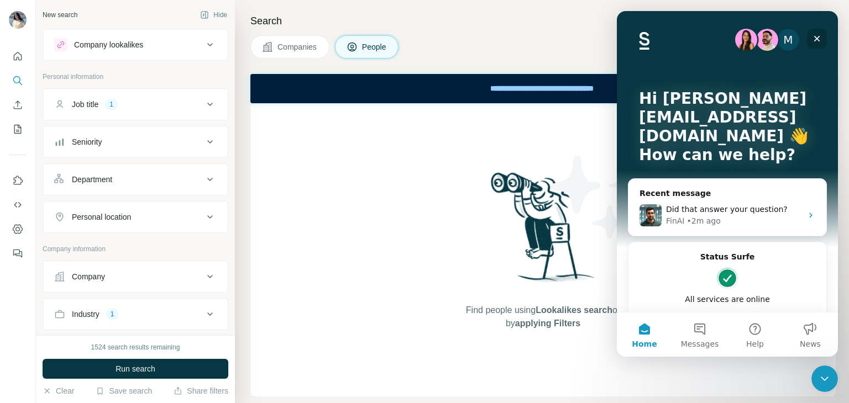
click at [822, 38] on div "Close" at bounding box center [817, 39] width 20 height 20
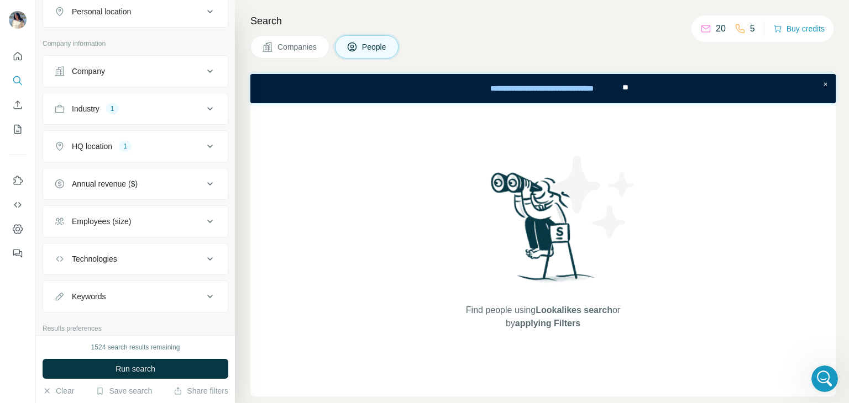
scroll to position [290, 0]
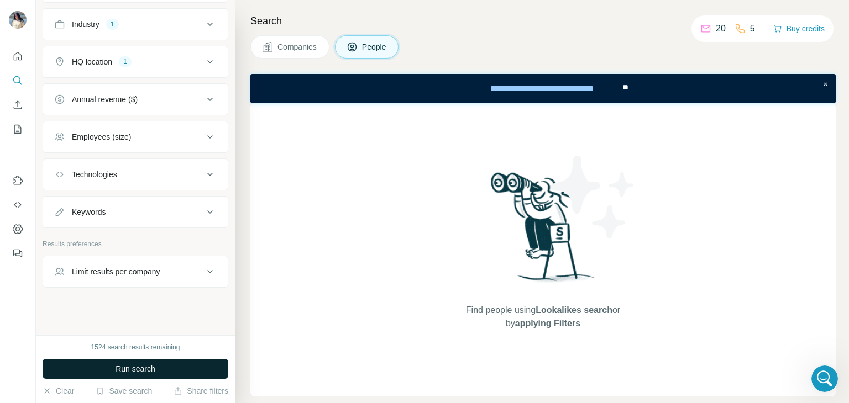
click at [153, 372] on span "Run search" at bounding box center [135, 369] width 40 height 11
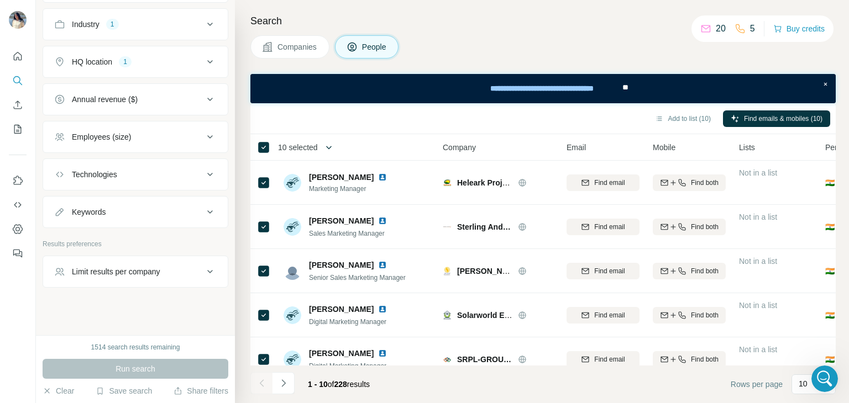
click at [320, 144] on button "button" at bounding box center [329, 147] width 22 height 22
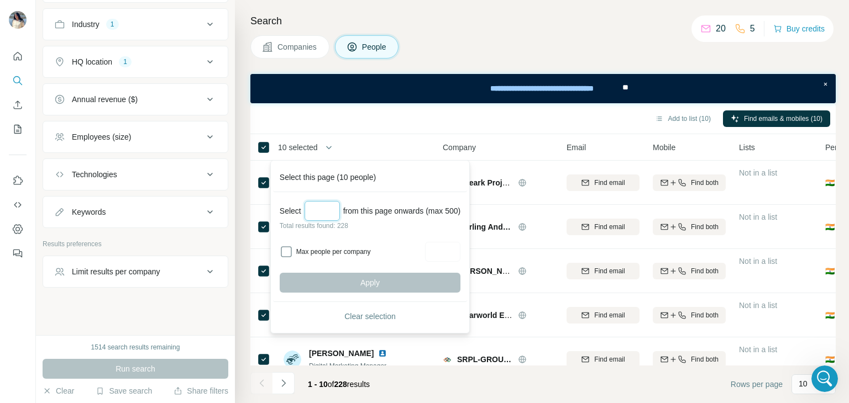
click at [330, 202] on input "Select a number (up to 500)" at bounding box center [321, 211] width 35 height 20
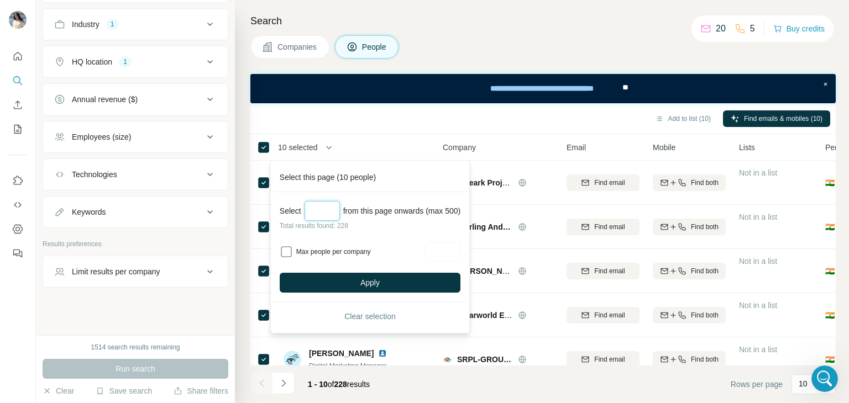
type input "***"
click at [396, 282] on button "Apply" at bounding box center [370, 283] width 181 height 20
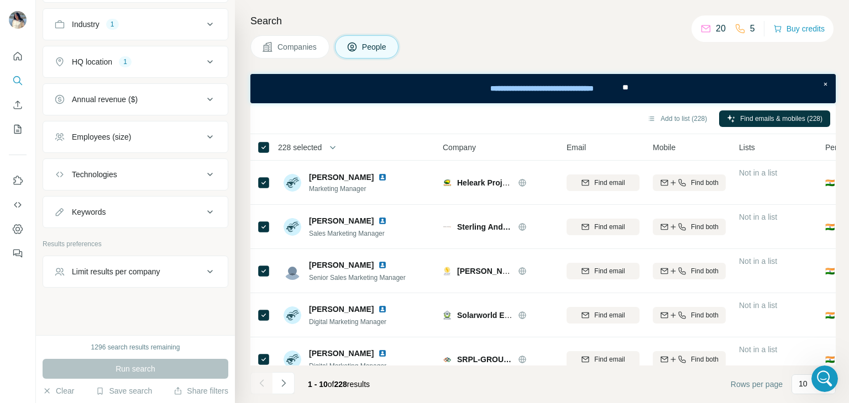
click at [653, 118] on button "Add to list (228)" at bounding box center [676, 119] width 75 height 17
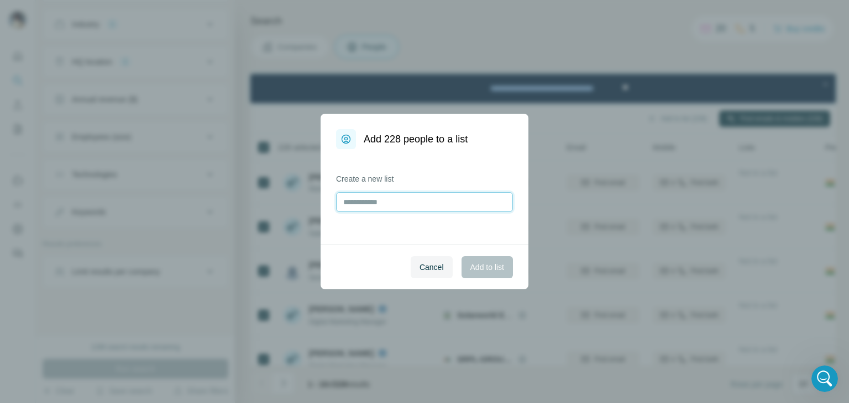
click at [413, 202] on input "text" at bounding box center [424, 202] width 177 height 20
type input "**********"
click at [486, 270] on span "Add to list" at bounding box center [487, 267] width 34 height 11
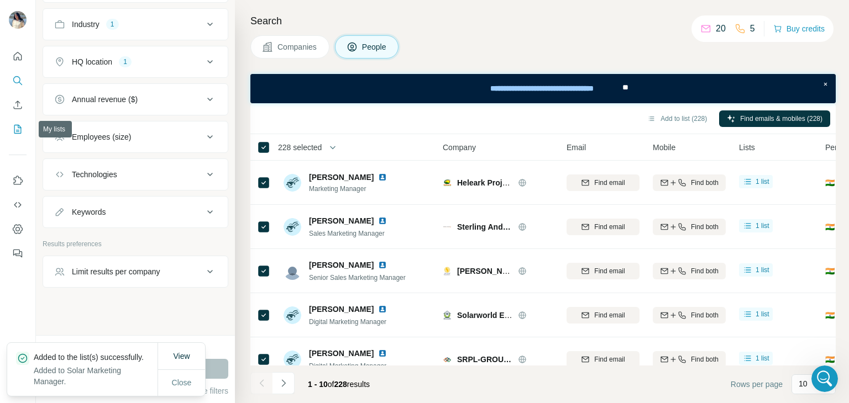
click at [15, 125] on icon "My lists" at bounding box center [17, 129] width 11 height 11
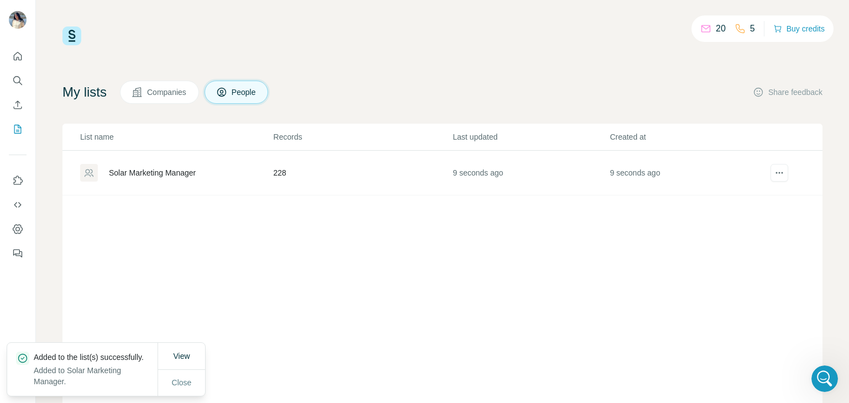
click at [219, 178] on div "Solar Marketing Manager" at bounding box center [176, 173] width 192 height 18
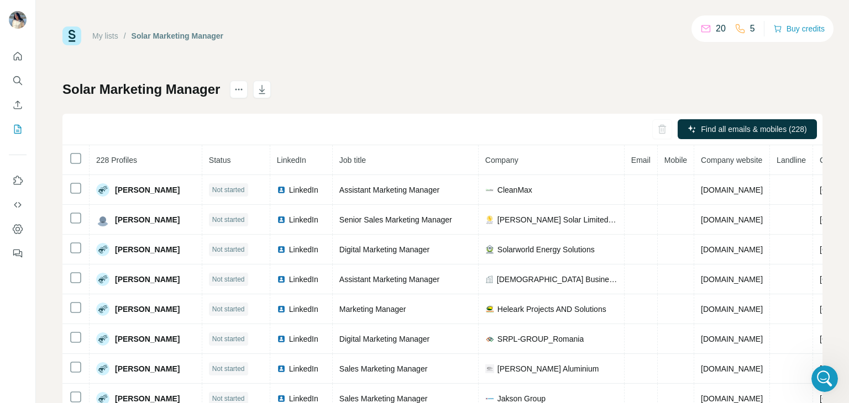
click at [107, 36] on link "My lists" at bounding box center [105, 35] width 26 height 9
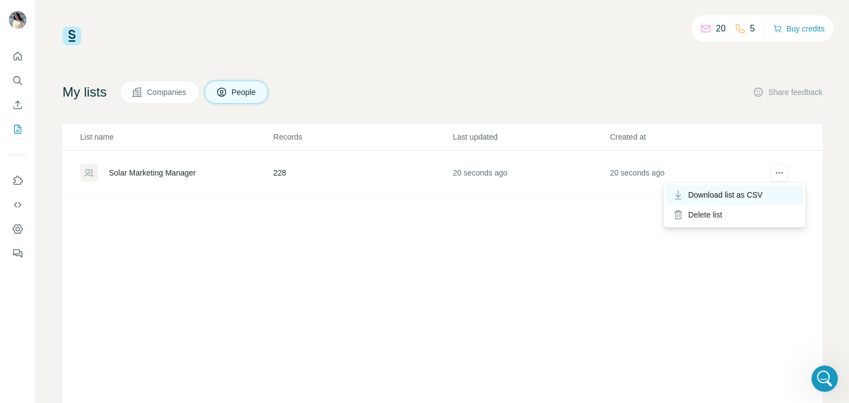
click at [763, 191] on span "Download list as CSV" at bounding box center [725, 195] width 75 height 11
